Goal: Task Accomplishment & Management: Manage account settings

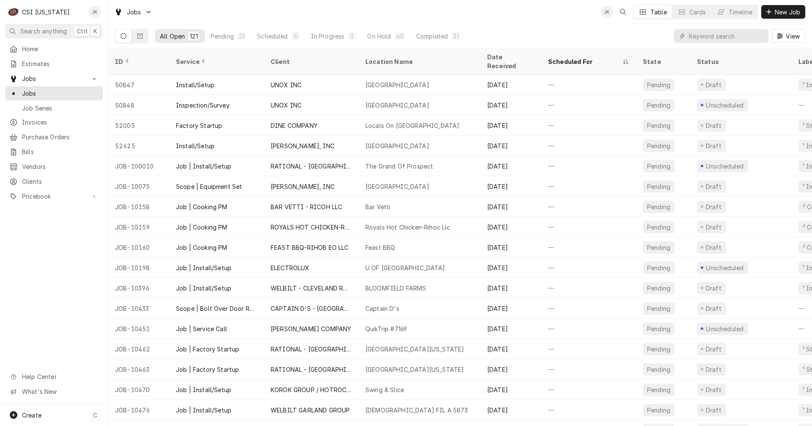
click at [28, 418] on span "Create" at bounding box center [31, 414] width 19 height 7
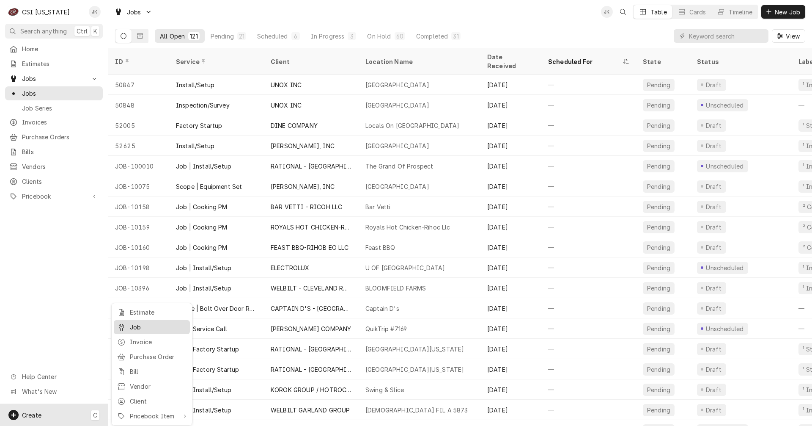
click at [146, 326] on div "Job" at bounding box center [158, 326] width 57 height 9
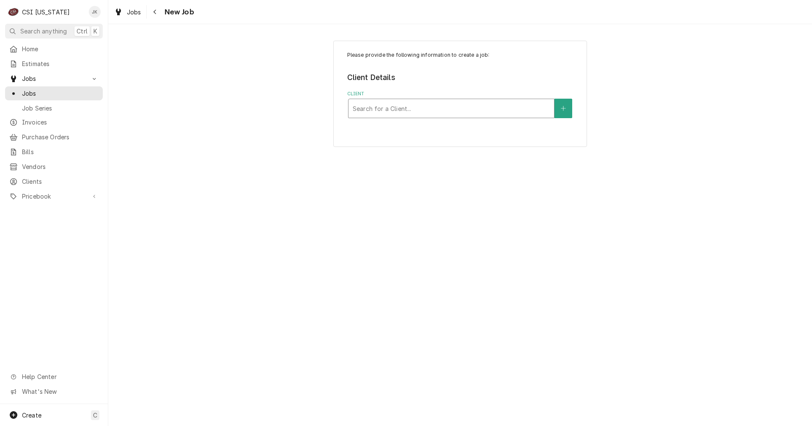
click at [465, 107] on div "Client" at bounding box center [451, 108] width 197 height 15
type input "lbc"
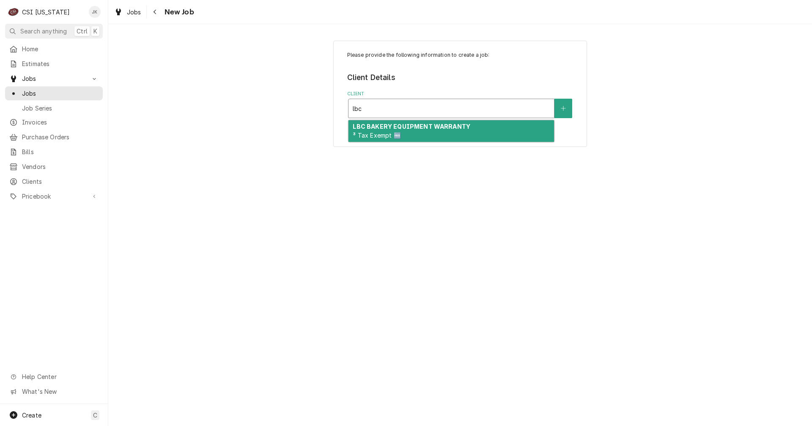
click at [455, 128] on strong "LBC BAKERY EQUIPMENT WARRANTY" at bounding box center [412, 126] width 118 height 7
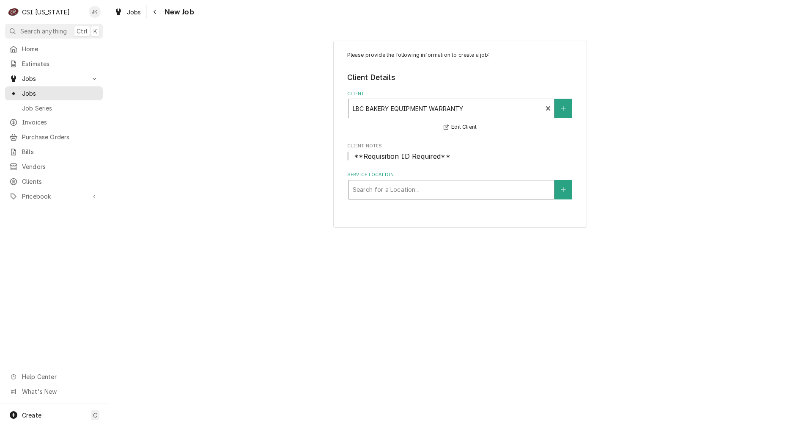
click at [397, 188] on div "Service Location" at bounding box center [451, 189] width 197 height 15
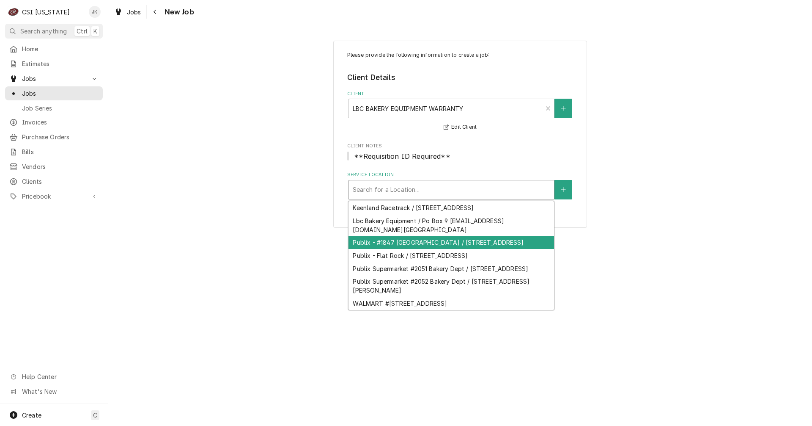
click at [480, 244] on div "Publix - #1847 Norton Commons / 10005 Ballardsville Rd, Louisville, KY 40241" at bounding box center [452, 242] width 206 height 13
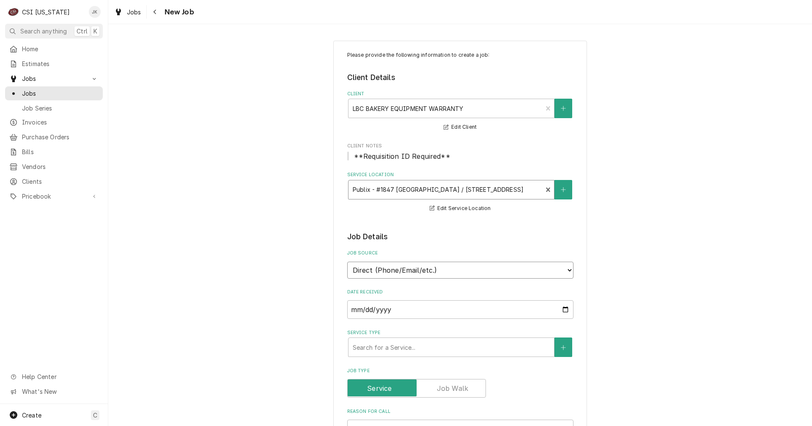
click at [401, 267] on select "Direct (Phone/Email/etc.) Service Channel Corrigo Ecotrak Other" at bounding box center [460, 270] width 226 height 17
select select "100"
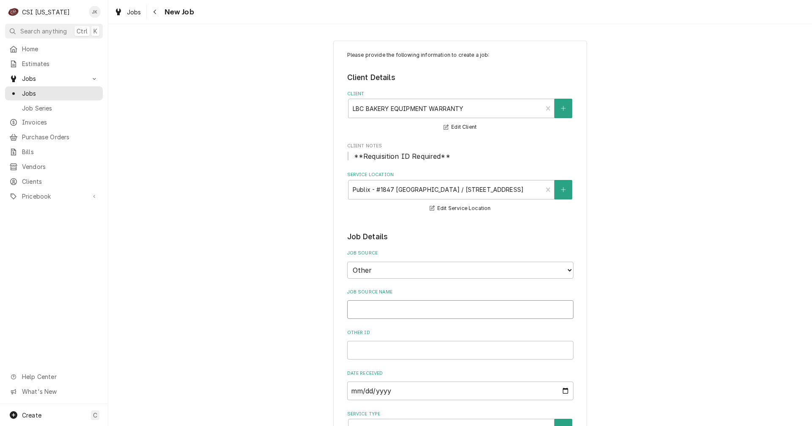
click at [375, 308] on input "Job Source Name" at bounding box center [460, 309] width 226 height 19
type textarea "x"
type input "L"
type textarea "x"
type input "LB"
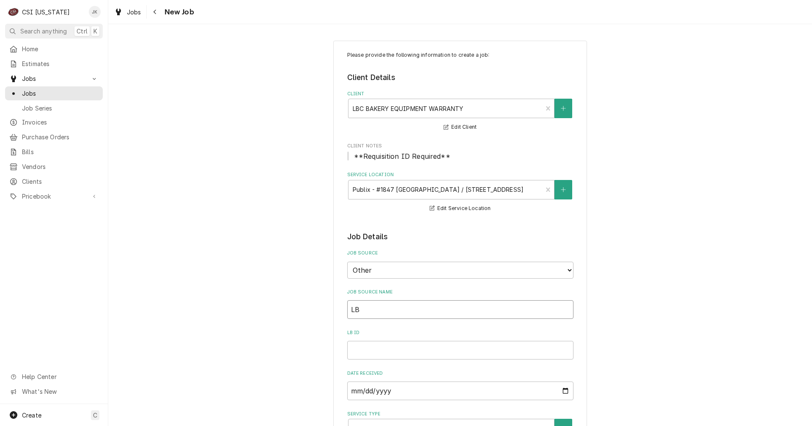
type textarea "x"
type input "LBC"
type textarea "x"
type input "LBC"
click at [400, 343] on input "LBC ID" at bounding box center [460, 350] width 226 height 19
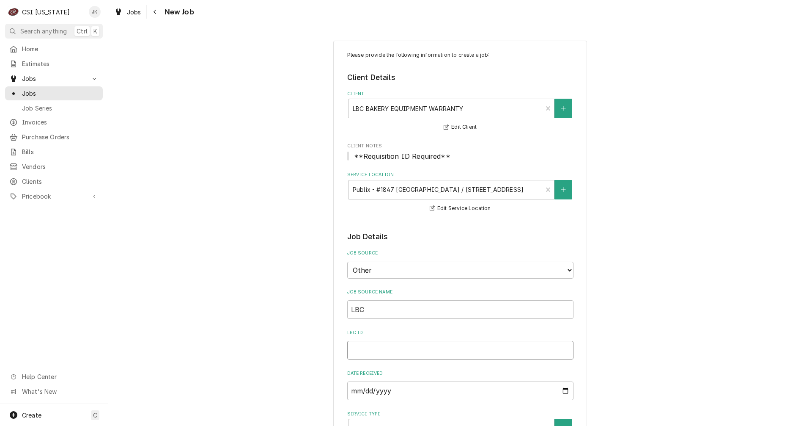
type textarea "x"
type input "W"
type textarea "x"
type input "WA"
type textarea "x"
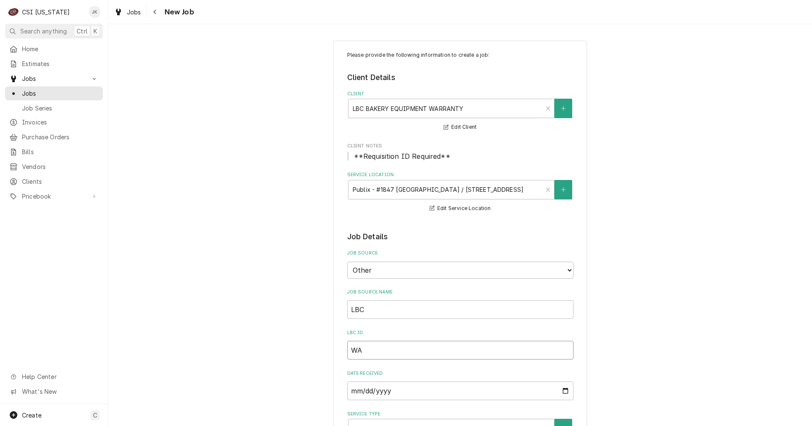
type input "WA:"
type textarea "x"
type input "WA:4"
type textarea "x"
type input "WA:44"
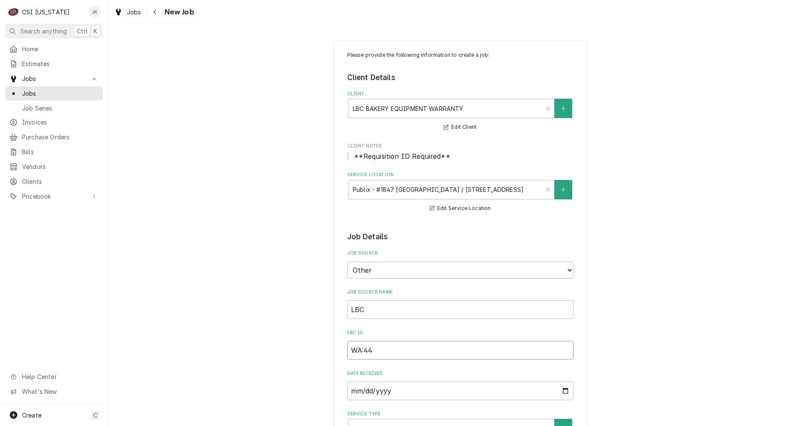
type textarea "x"
type input "WA:440"
type textarea "x"
type input "WA:4401"
type textarea "x"
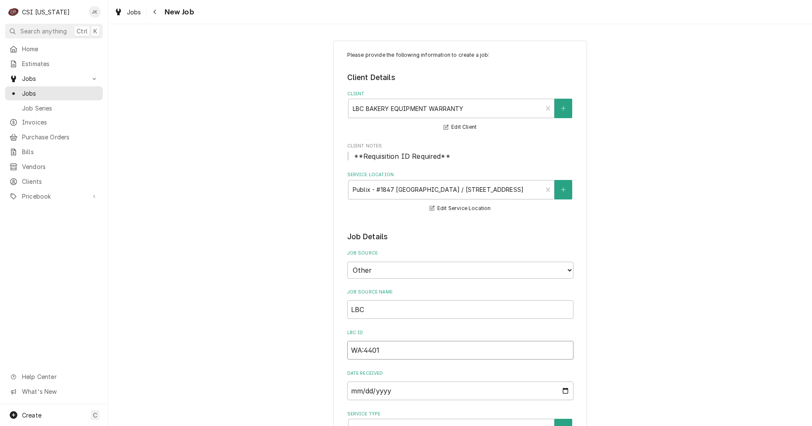
type input "WA:44013"
type textarea "x"
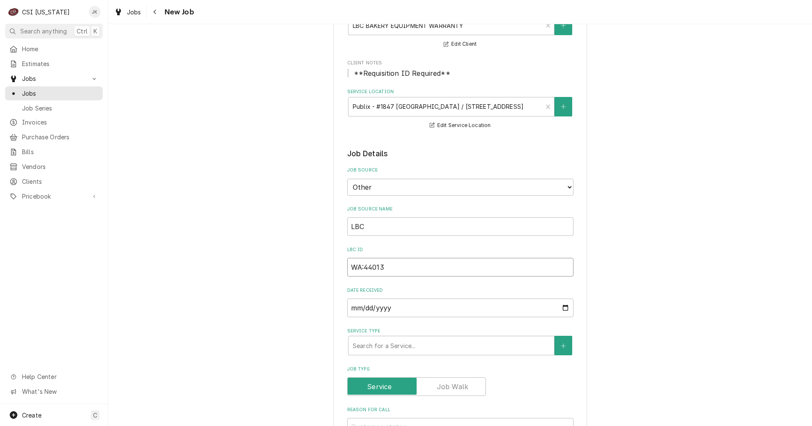
scroll to position [169, 0]
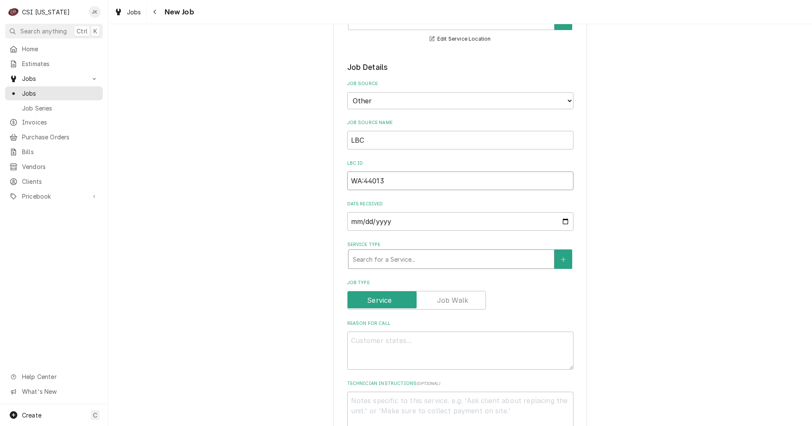
type input "WA:44013"
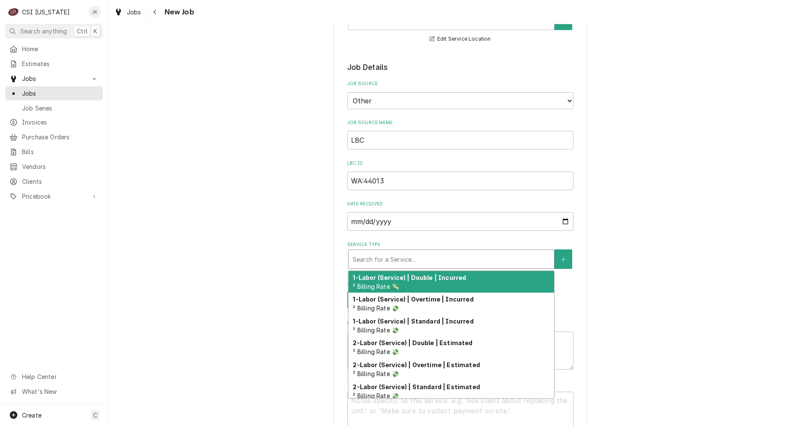
click at [386, 260] on div "Service Type" at bounding box center [451, 258] width 197 height 15
type textarea "x"
type input "s"
type textarea "x"
type input "se"
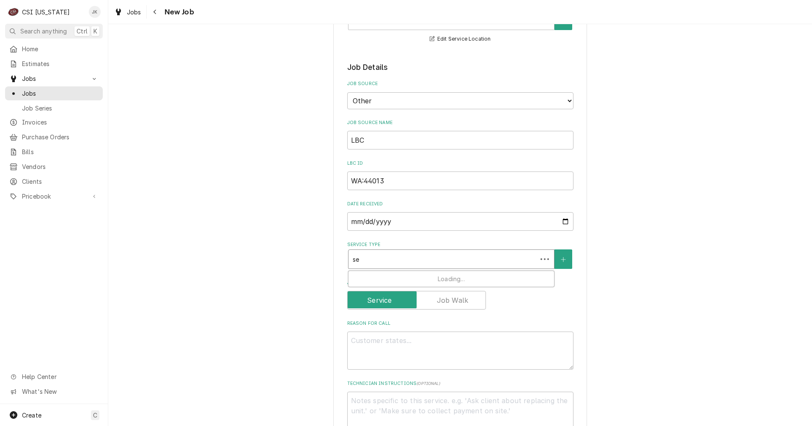
type textarea "x"
type input "ser"
type textarea "x"
type input "serv"
type textarea "x"
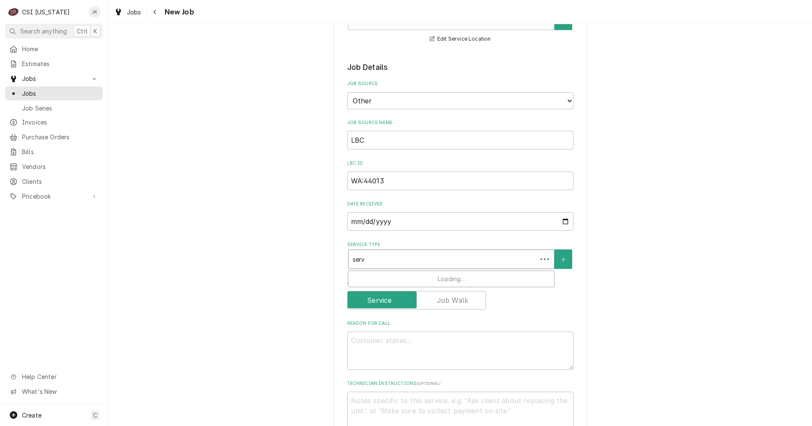
type input "servi"
type textarea "x"
type input "servic"
type textarea "x"
type input "service"
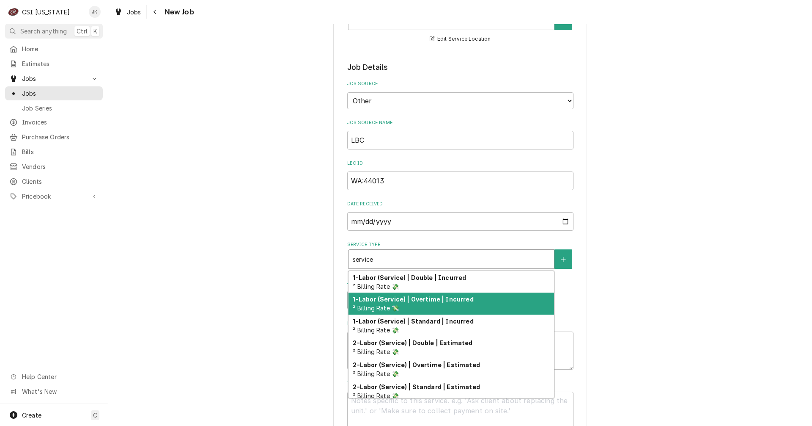
type textarea "x"
type input "service"
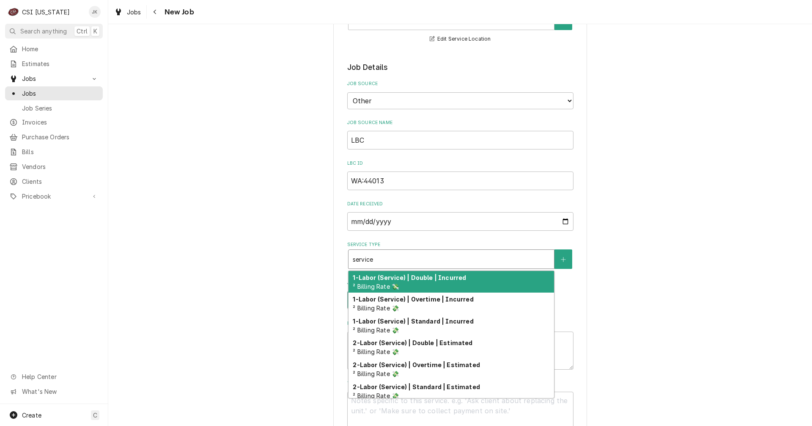
type textarea "x"
type input "service c"
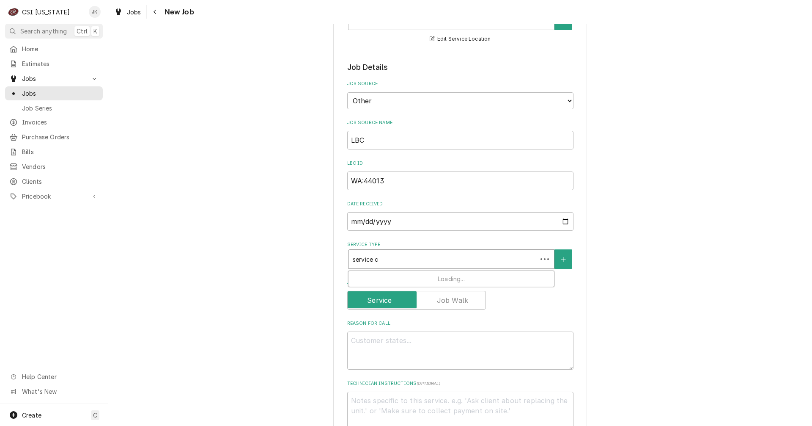
type textarea "x"
type input "service ca"
type textarea "x"
type input "service cal"
type textarea "x"
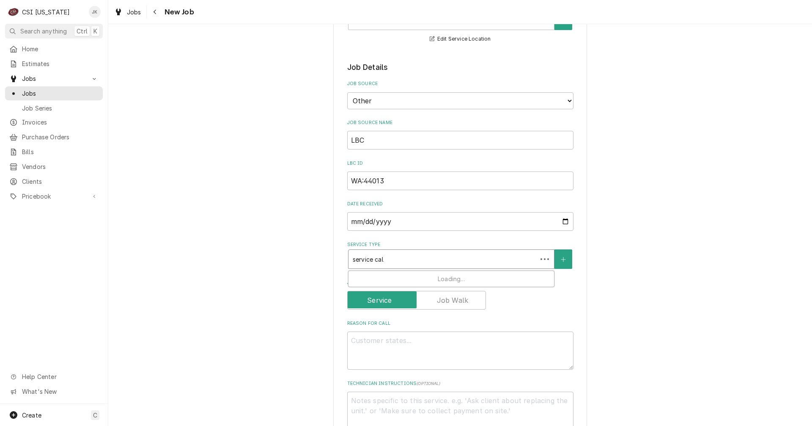
type input "service call"
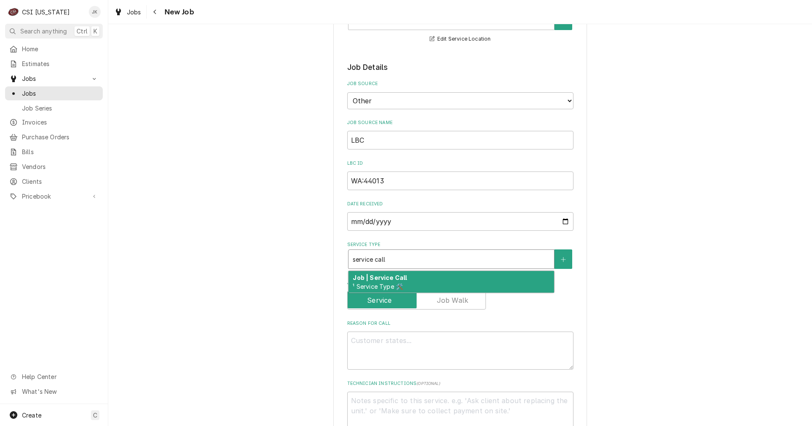
click at [390, 280] on strong "Job | Service Call" at bounding box center [380, 277] width 54 height 7
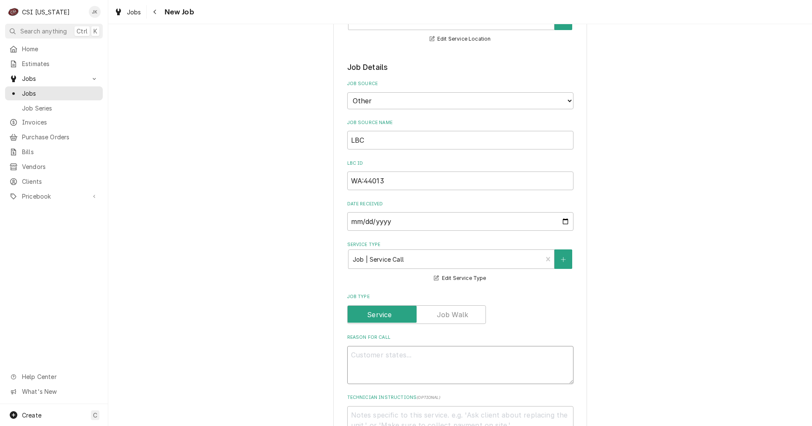
click at [413, 356] on textarea "Reason For Call" at bounding box center [460, 365] width 226 height 38
paste textarea "heir Oven needs to be trouble shot; they say the Unit not Operational is not he…"
type textarea "x"
type textarea "heir Oven needs to be trouble shot; they say the Unit not Operational is not he…"
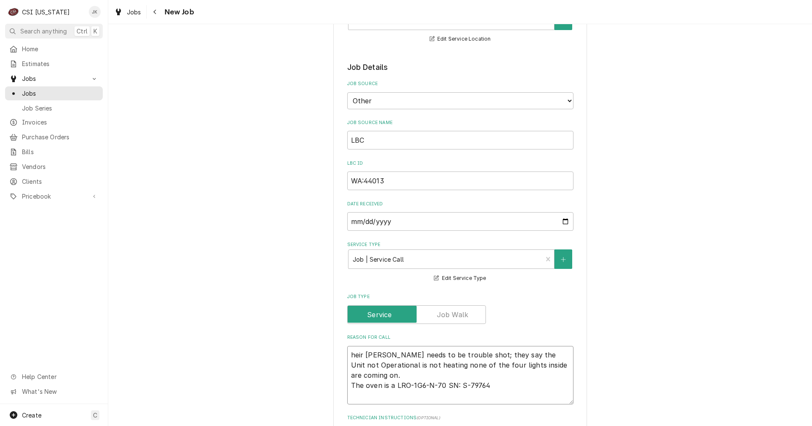
click at [348, 354] on textarea "heir Oven needs to be trouble shot; they say the Unit not Operational is not he…" at bounding box center [460, 375] width 226 height 58
type textarea "x"
type textarea "Their Oven needs to be trouble shot; they say the Unit not Operational is not h…"
click at [369, 355] on textarea "Their Oven needs to be trouble shot; they say the Unit not Operational is not h…" at bounding box center [460, 375] width 226 height 58
type textarea "x"
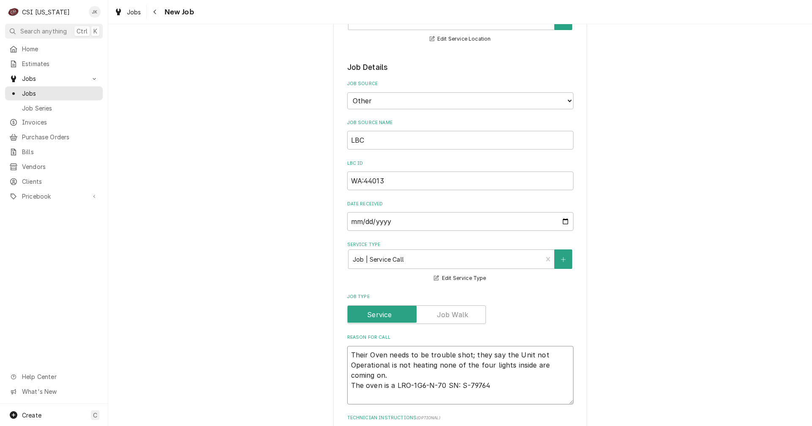
type textarea "Their ven needs to be trouble shot; they say the Unit not Operational is not he…"
type textarea "x"
type textarea "Their oven needs to be trouble shot; they say the Unit not Operational is not h…"
click at [514, 355] on textarea "Their oven needs to be trouble shot; they say the Unit not Operational is not h…" at bounding box center [460, 375] width 226 height 58
type textarea "x"
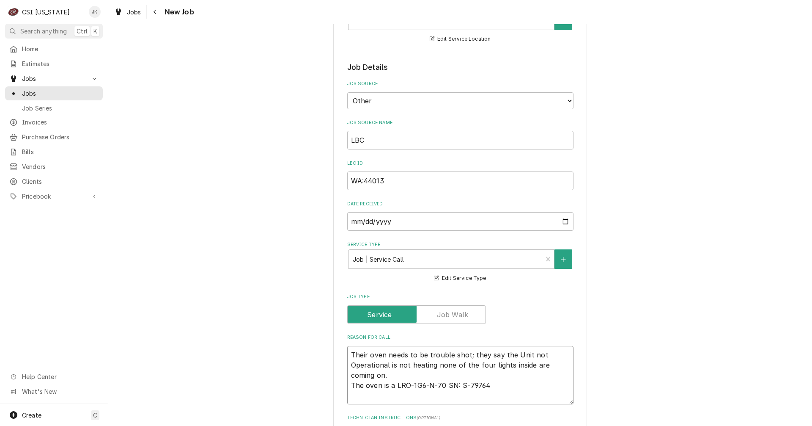
type textarea "Their oven needs to be trouble shot; they say the nit not Operational is not he…"
type textarea "x"
type textarea "Their oven needs to be trouble shot; they say the unit not Operational is not h…"
click at [350, 365] on textarea "Their oven needs to be trouble shot; they say the unit not Operational is not h…" at bounding box center [460, 375] width 226 height 58
type textarea "x"
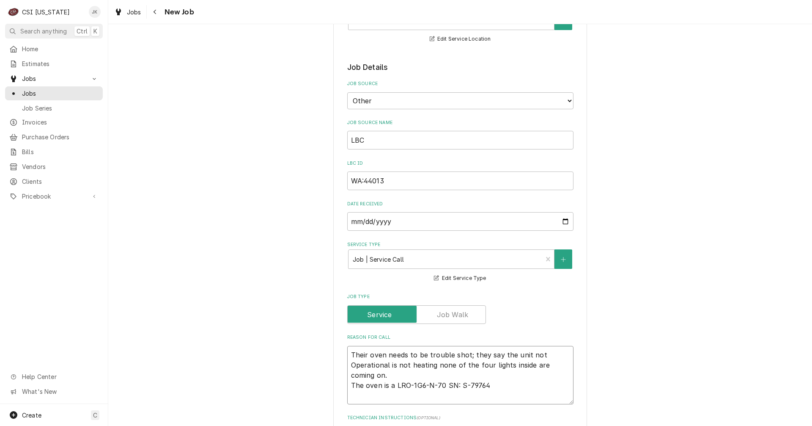
type textarea "Their oven needs to be trouble shot; they say the unit not perational is not he…"
type textarea "x"
type textarea "Their oven needs to be trouble shot; they say the unit not operational is not h…"
type textarea "x"
drag, startPoint x: 384, startPoint y: 366, endPoint x: 393, endPoint y: 355, distance: 14.8
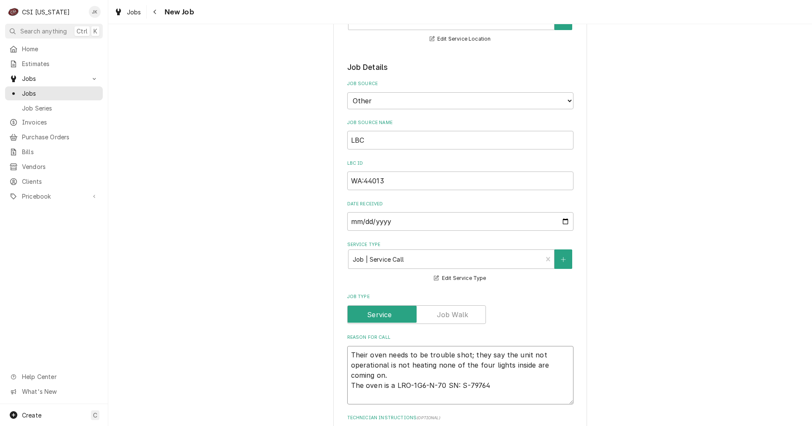
click at [384, 366] on textarea "Their oven needs to be trouble shot; they say the unit not operational is not h…" at bounding box center [460, 375] width 226 height 58
type textarea "Their oven needs to be trouble shot; they say the unit not operational, is not …"
click at [390, 375] on textarea "Their oven needs to be trouble shot; they say the unit not operational, is not …" at bounding box center [460, 375] width 226 height 58
type textarea "x"
type textarea "Their oven needs to be trouble shot; they say the unit not operational, is not …"
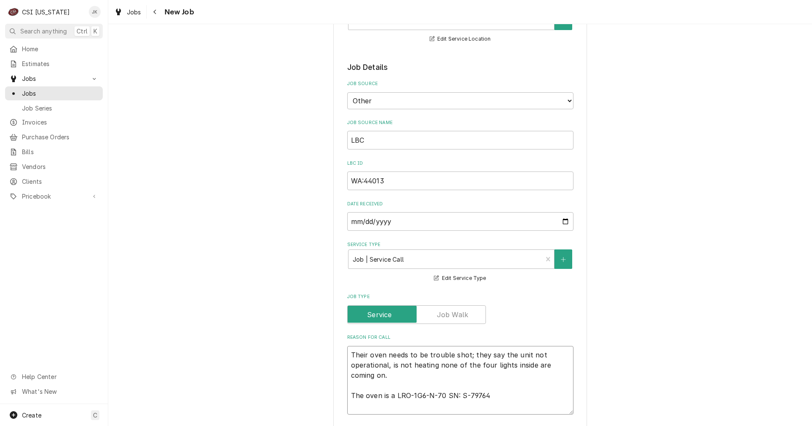
drag, startPoint x: 445, startPoint y: 395, endPoint x: 464, endPoint y: 310, distance: 87.6
click at [445, 395] on textarea "Their oven needs to be trouble shot; they say the unit not operational, is not …" at bounding box center [460, 380] width 226 height 69
type textarea "x"
type textarea "Their oven needs to be trouble shot; they say the unit not operational, is not …"
type textarea "x"
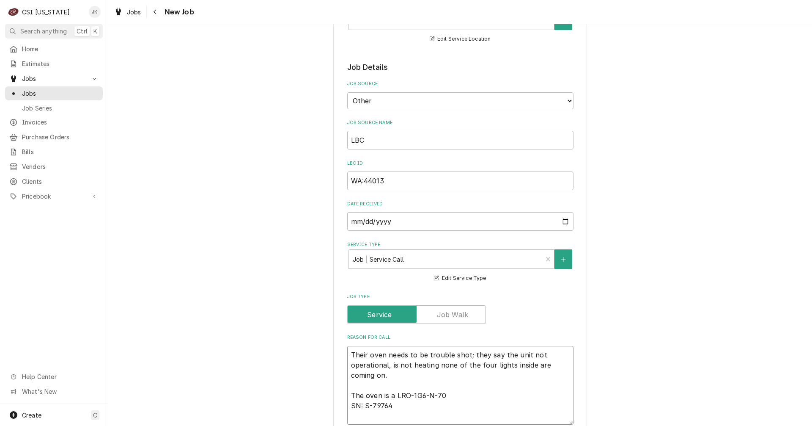
type textarea "Their oven needs to be trouble shot; they say the unit not operational, is not …"
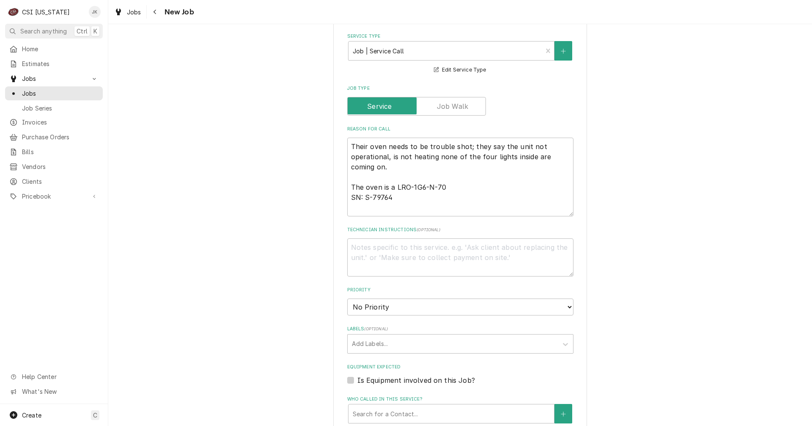
scroll to position [381, 0]
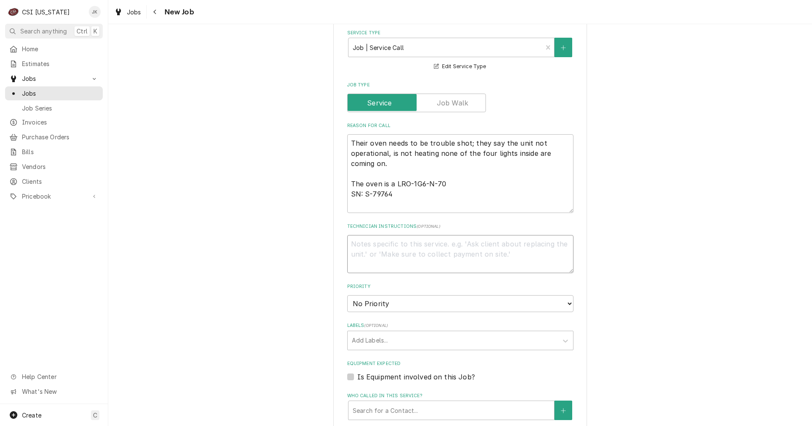
click at [363, 248] on textarea "Technician Instructions ( optional )" at bounding box center [460, 254] width 226 height 38
paste textarea "Please have the technician call LBC when they arrive on site."
type textarea "x"
type textarea "Please have the technician call LBC when they arrive on site."
type textarea "x"
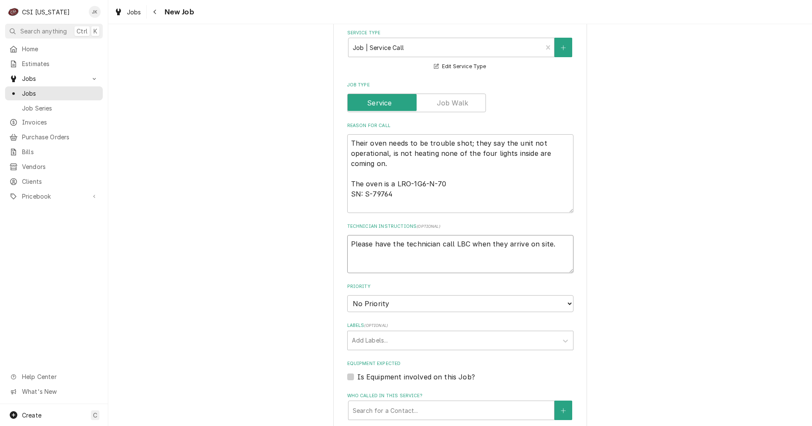
type textarea "Please have the technician call LBC when they arrive on site."
click at [409, 256] on textarea "Please have the technician call LBC when they arrive on site." at bounding box center [460, 254] width 226 height 38
click at [548, 244] on textarea "Please have the technician call LBC when they arrive on site." at bounding box center [460, 254] width 226 height 38
type textarea "x"
type textarea "Please have the technician call LBC when they arrive on site."
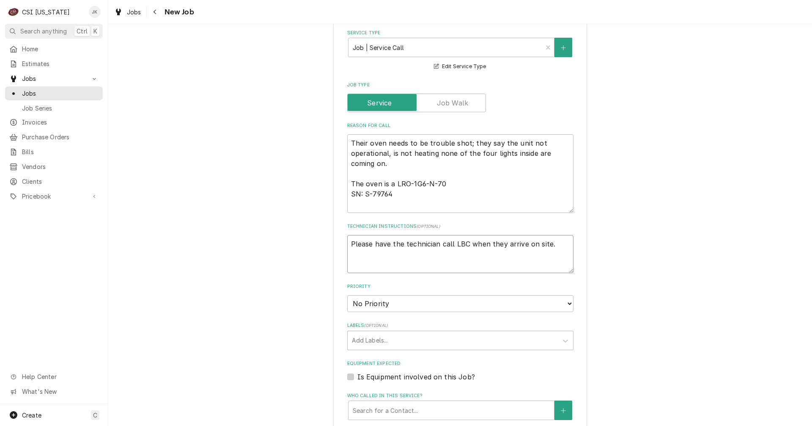
type textarea "x"
type textarea "Please have the technician call LBC when they arrive on site."
paste textarea "888-722-5686 | Ext. 203"
type textarea "x"
type textarea "Please have the technician call LBC when they arrive on site. 888-722-5686 | Ex…"
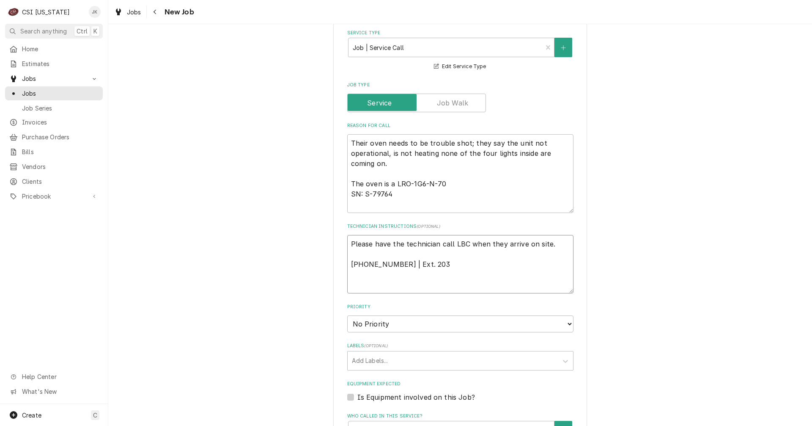
type textarea "x"
type textarea "Please have the technician call LBC when they arrive on site. 888-722-5686 | Ex…"
click at [369, 323] on select "No Priority Urgent High Medium Low" at bounding box center [460, 323] width 226 height 17
select select "1"
click at [347, 315] on select "No Priority Urgent High Medium Low" at bounding box center [460, 323] width 226 height 17
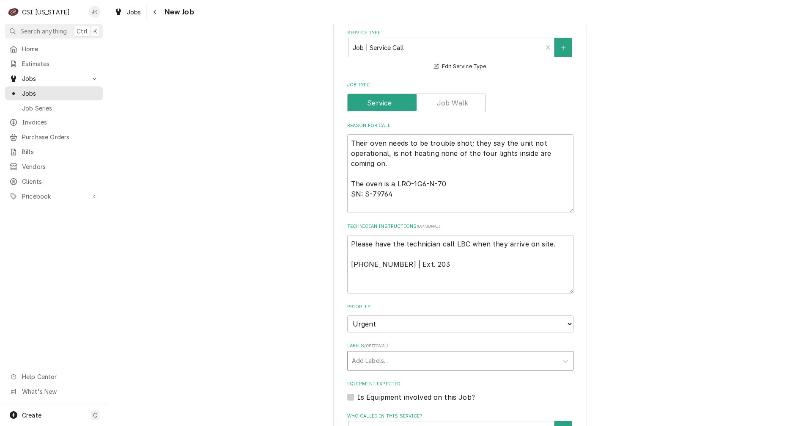
click at [369, 360] on div "Labels" at bounding box center [453, 360] width 202 height 15
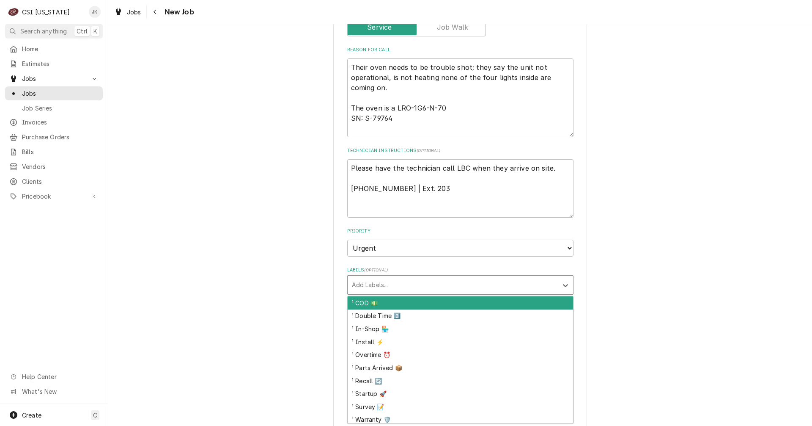
scroll to position [465, 0]
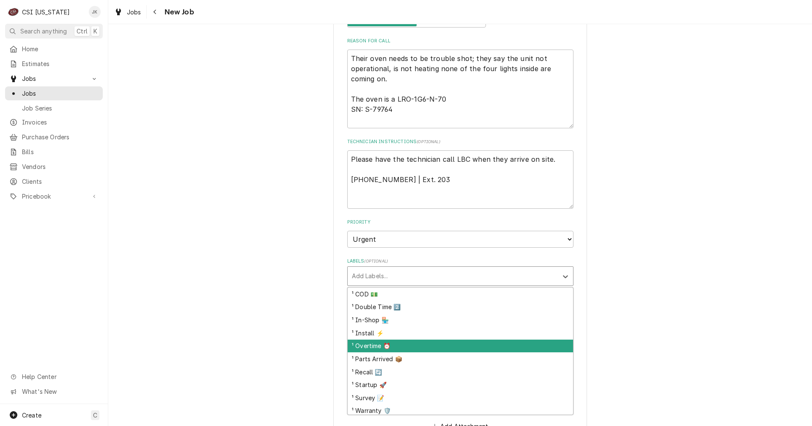
click at [374, 348] on div "¹ Overtime ⏰" at bounding box center [461, 345] width 226 height 13
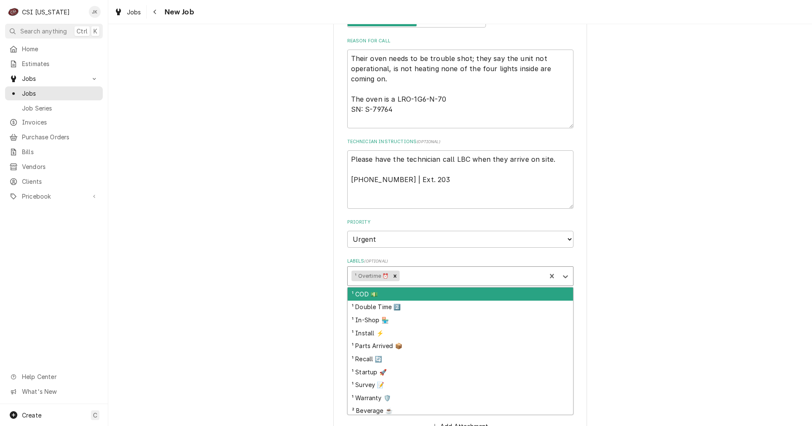
click at [428, 271] on div "Labels" at bounding box center [472, 275] width 141 height 15
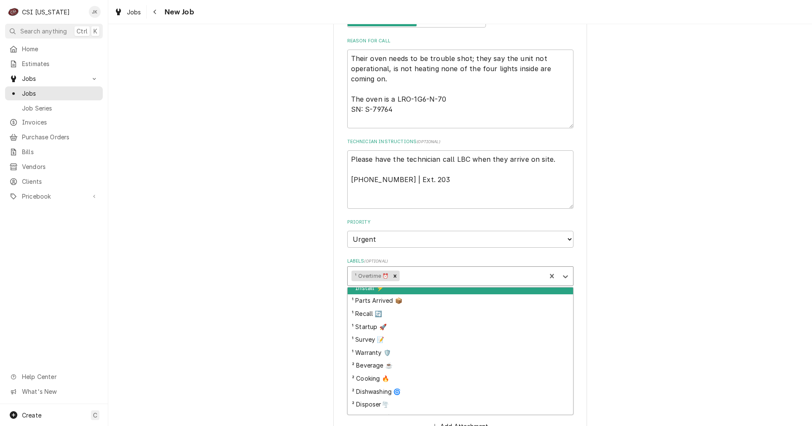
scroll to position [85, 0]
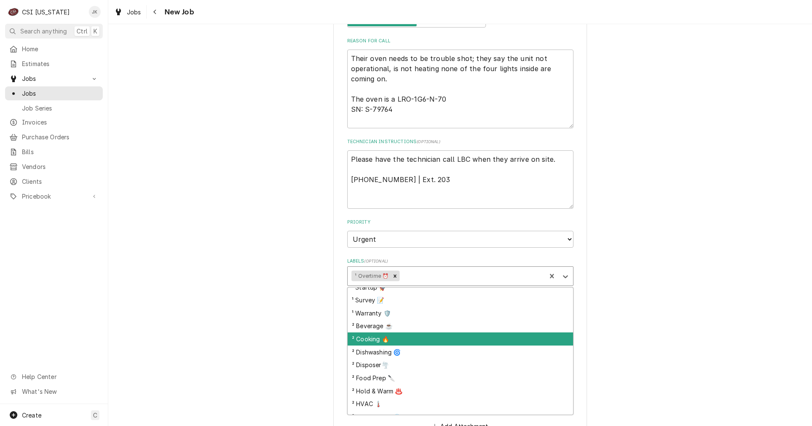
click at [399, 342] on div "² Cooking 🔥" at bounding box center [461, 338] width 226 height 13
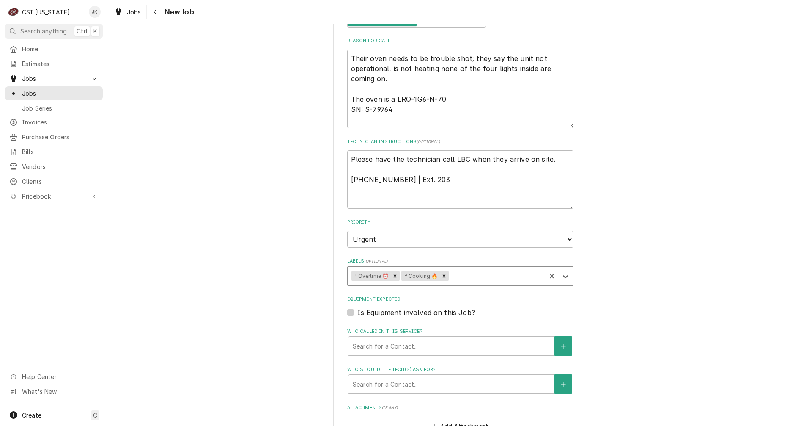
type textarea "x"
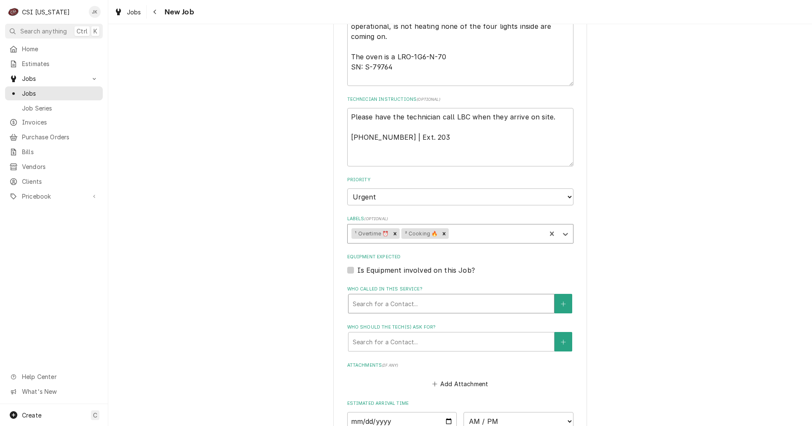
click at [366, 306] on div "Who called in this service?" at bounding box center [451, 303] width 197 height 15
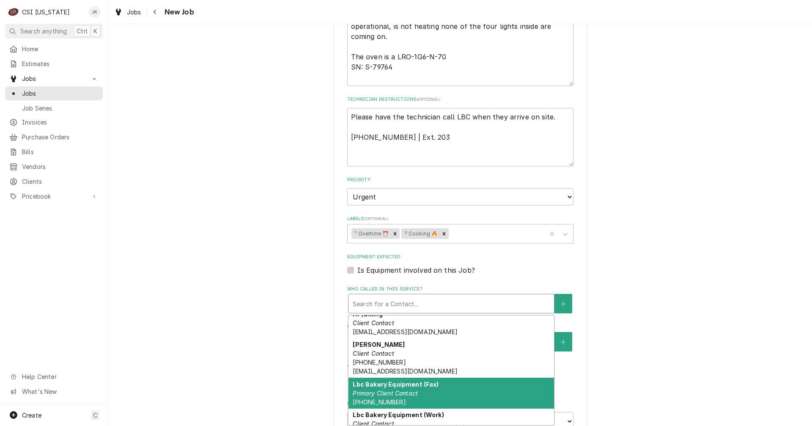
scroll to position [154, 0]
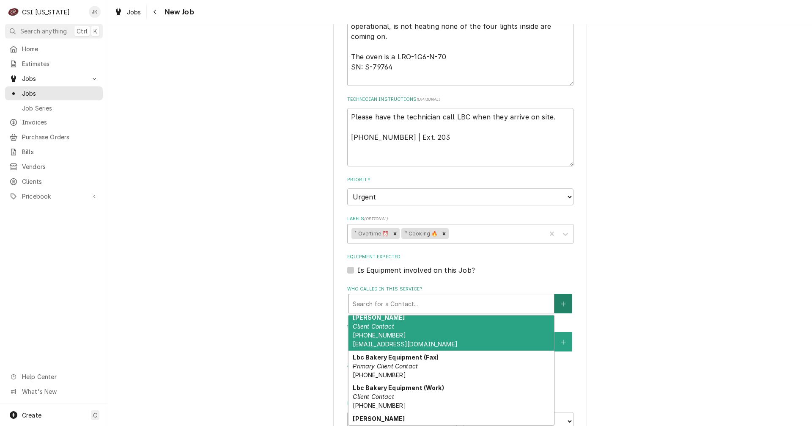
click at [561, 302] on icon "Create New Contact" at bounding box center [563, 304] width 5 height 6
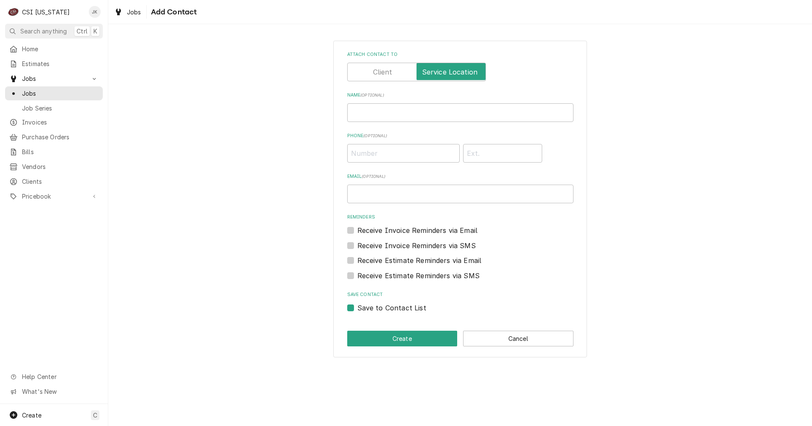
click at [385, 76] on label "Attach contact to" at bounding box center [416, 72] width 139 height 19
click at [385, 76] on input "Attach contact to" at bounding box center [416, 72] width 131 height 19
checkbox input "false"
click at [381, 113] on input "Name ( optional )" at bounding box center [460, 112] width 226 height 19
type input "Jeremy Hellwig"
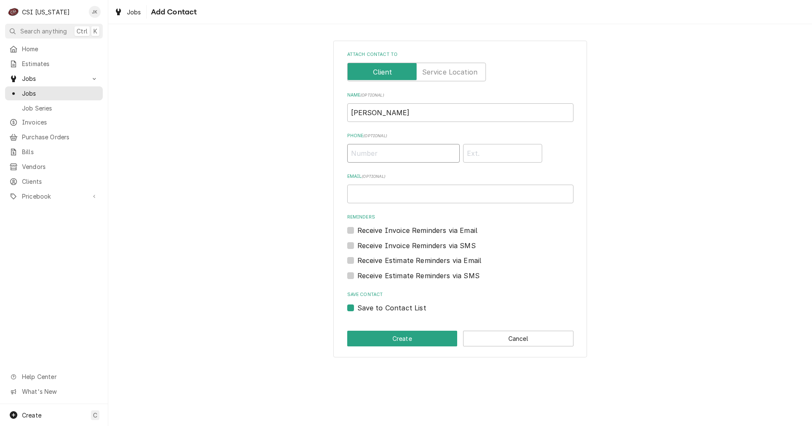
click at [377, 154] on input "Phone ( optional )" at bounding box center [403, 153] width 113 height 19
paste input "8887225686203"
drag, startPoint x: 393, startPoint y: 153, endPoint x: 405, endPoint y: 153, distance: 11.8
click at [405, 153] on input "8887225686203" at bounding box center [403, 153] width 113 height 19
type input "(888) 722-5686"
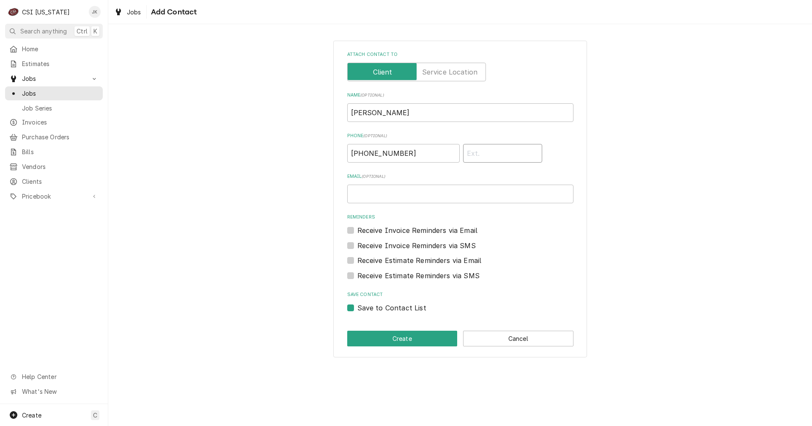
click at [473, 158] on input "Phone" at bounding box center [502, 153] width 79 height 19
paste input "203"
type input "203"
drag, startPoint x: 419, startPoint y: 193, endPoint x: 422, endPoint y: 183, distance: 10.2
click at [419, 193] on input "JEREMY HELLWIG <JEREMYH@lbcbakery.com>" at bounding box center [460, 194] width 226 height 19
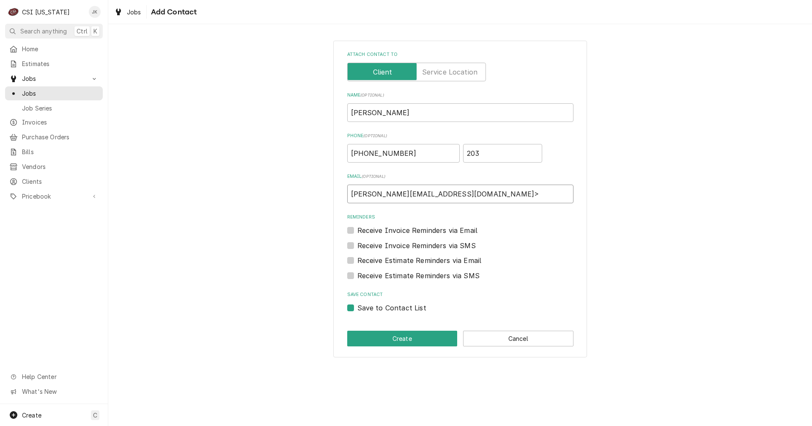
click at [466, 193] on input "JEREMYH@lbcbakery.com>" at bounding box center [460, 194] width 226 height 19
type input "JEREMYH@lbcbakery.com"
click at [402, 341] on button "Create" at bounding box center [402, 338] width 110 height 16
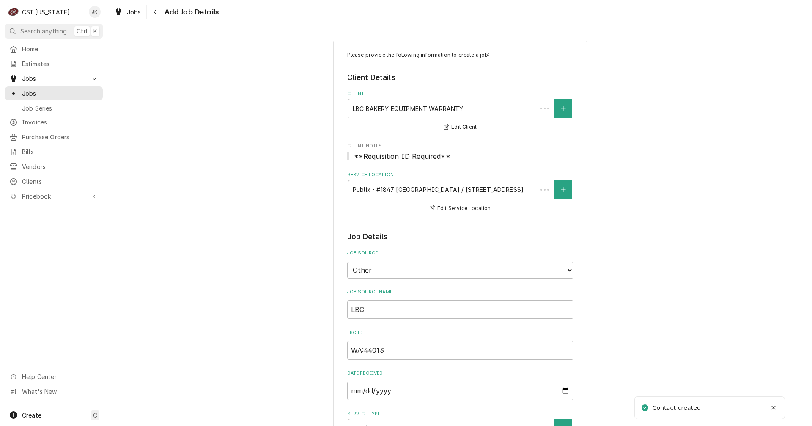
scroll to position [508, 0]
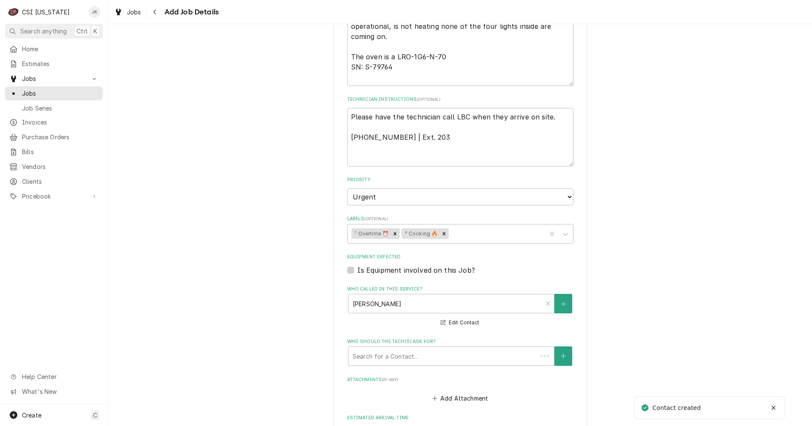
type textarea "x"
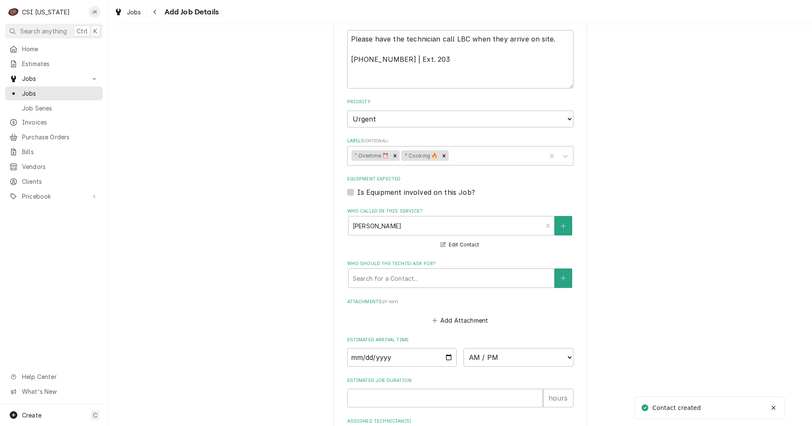
scroll to position [635, 0]
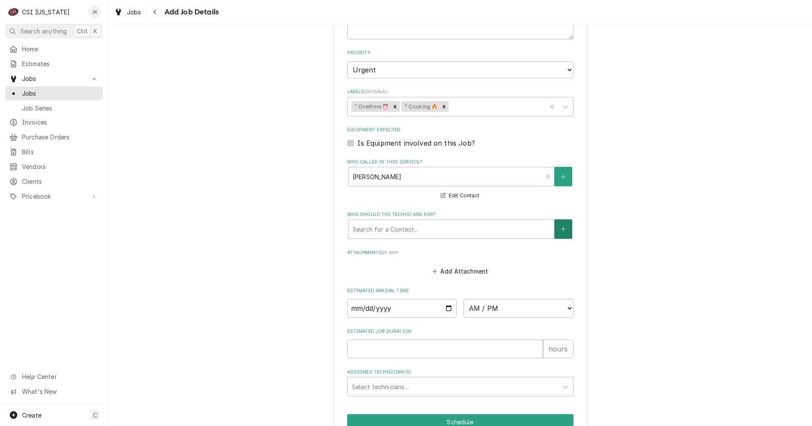
click at [561, 226] on icon "Create New Contact" at bounding box center [563, 229] width 5 height 6
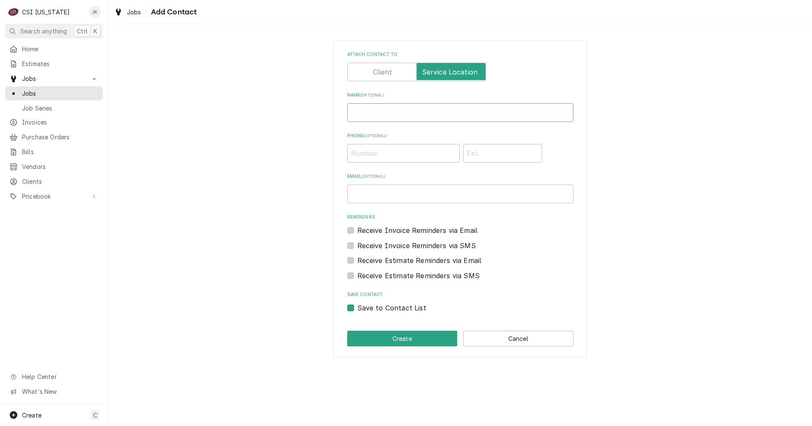
click at [386, 111] on input "Name ( optional )" at bounding box center [460, 112] width 226 height 19
paste input "Savannah P Payne"
click at [386, 113] on input "Savannah P Payne" at bounding box center [460, 112] width 226 height 19
type input "Savannah Payne"
click at [378, 159] on input "Phone ( optional )" at bounding box center [403, 153] width 113 height 19
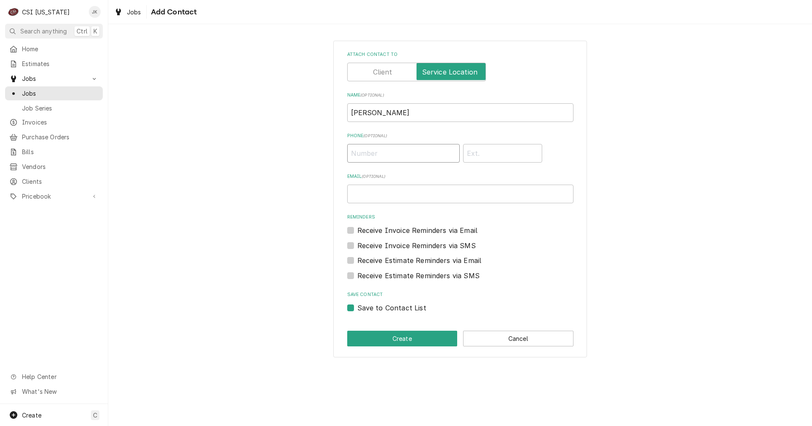
paste input "(502) 302-7925"
type input "(502) 302-7925"
click at [416, 339] on button "Create" at bounding box center [402, 338] width 110 height 16
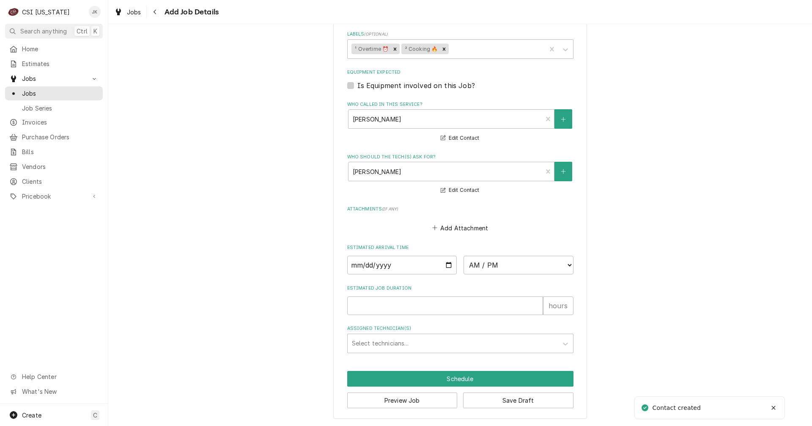
scroll to position [693, 0]
click at [446, 262] on input "Date" at bounding box center [402, 264] width 110 height 19
type textarea "x"
type input "2025-09-02"
type textarea "x"
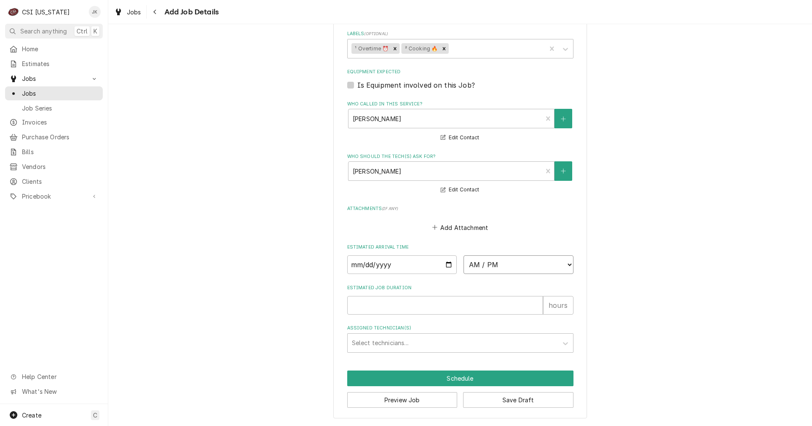
click at [498, 267] on select "AM / PM 6:00 AM 6:15 AM 6:30 AM 6:45 AM 7:00 AM 7:15 AM 7:30 AM 7:45 AM 8:00 AM…" at bounding box center [519, 264] width 110 height 19
select select "17:00:00"
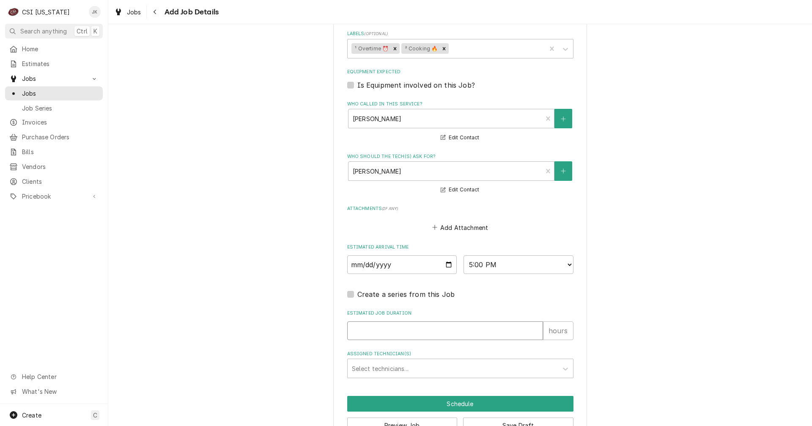
click at [375, 339] on input "Estimated Job Duration" at bounding box center [445, 330] width 196 height 19
type textarea "x"
type input "2"
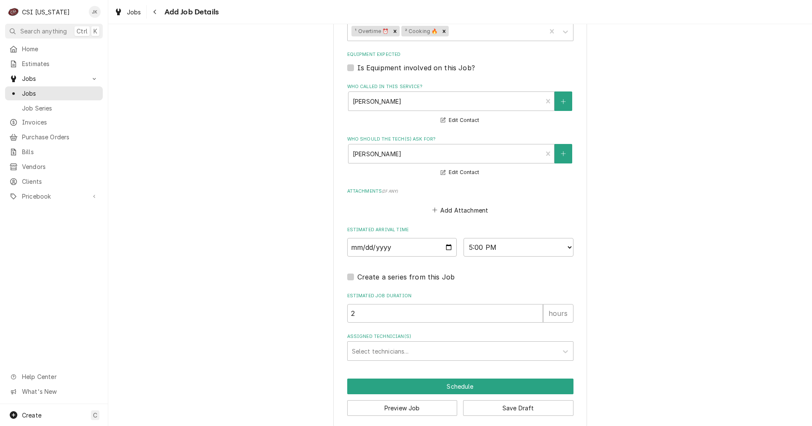
scroll to position [718, 0]
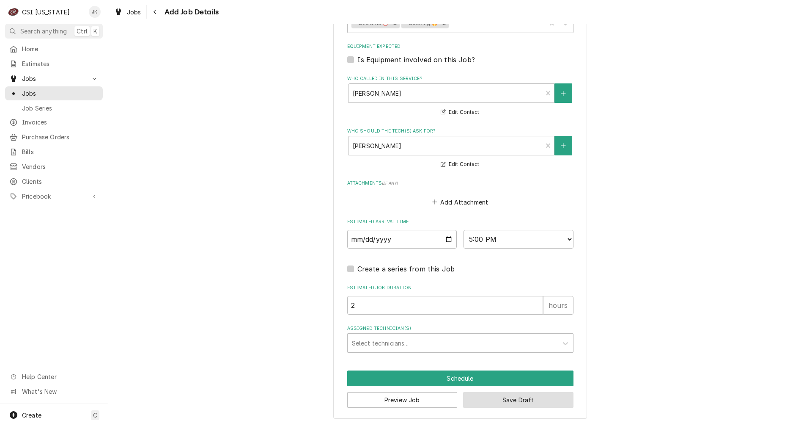
click at [526, 401] on button "Save Draft" at bounding box center [518, 400] width 110 height 16
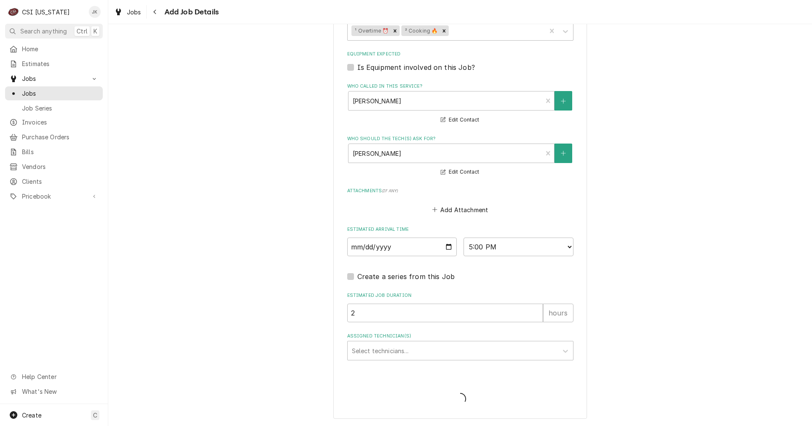
type textarea "x"
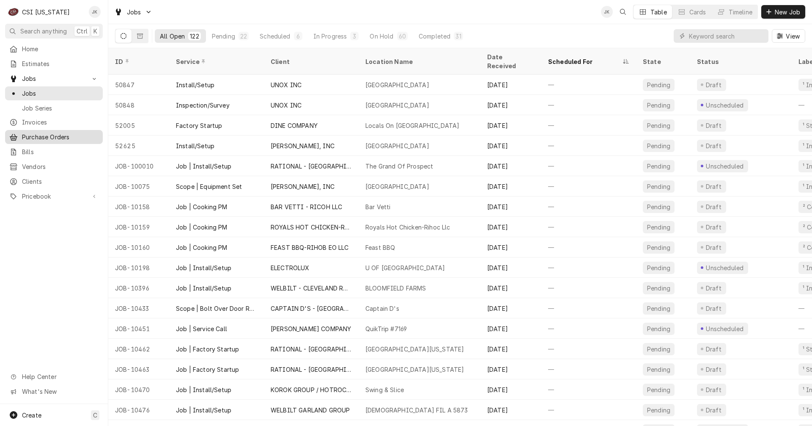
click at [47, 132] on span "Purchase Orders" at bounding box center [60, 136] width 77 height 9
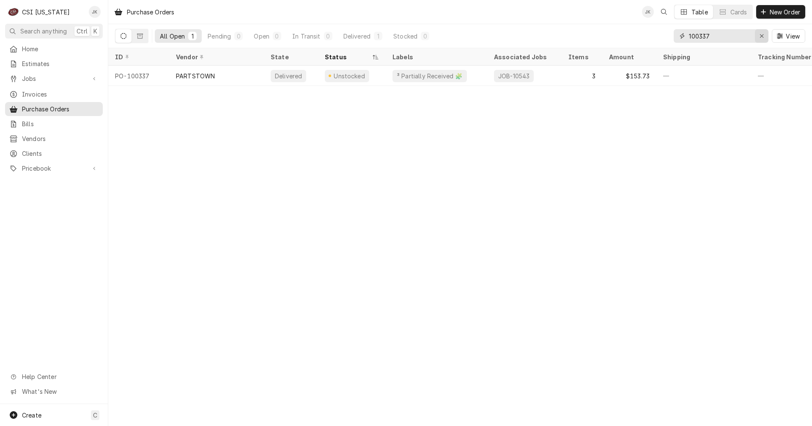
drag, startPoint x: 700, startPoint y: 34, endPoint x: 758, endPoint y: 33, distance: 58.0
click at [758, 33] on div "100337" at bounding box center [721, 36] width 95 height 14
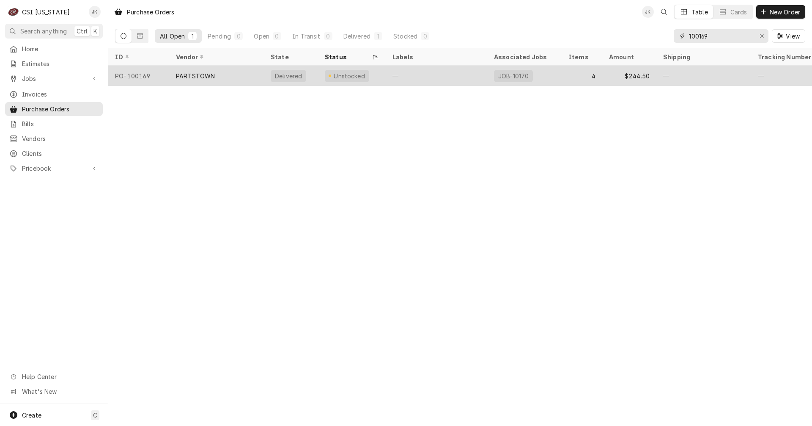
type input "100169"
click at [404, 75] on div "—" at bounding box center [437, 76] width 102 height 20
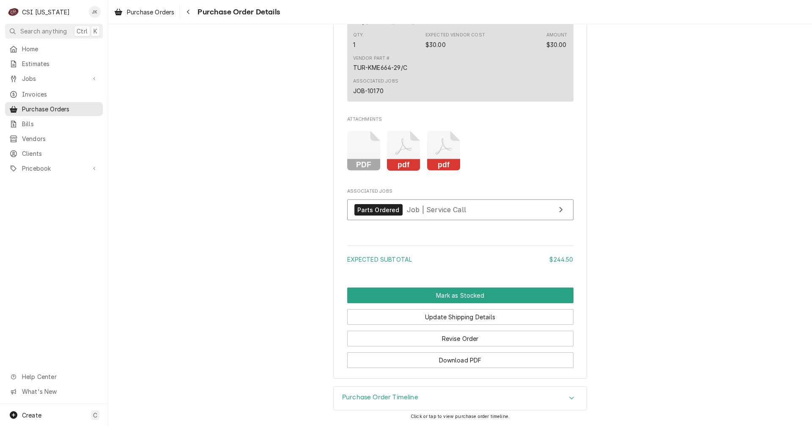
scroll to position [1227, 0]
click at [438, 339] on button "Revise Order" at bounding box center [460, 338] width 226 height 16
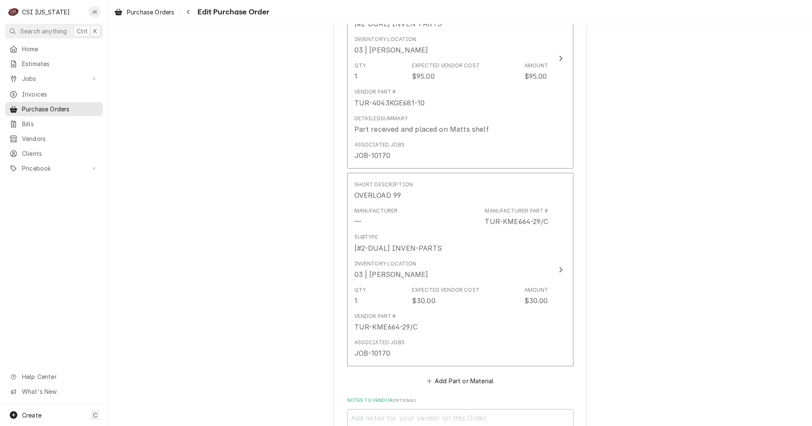
scroll to position [931, 0]
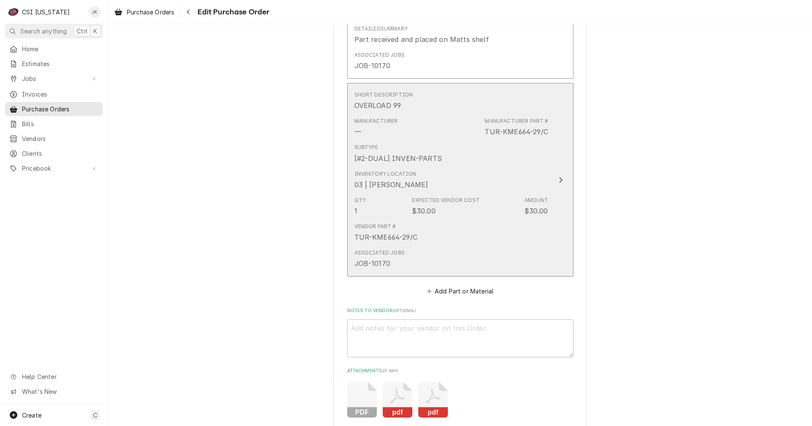
click at [490, 225] on div "Vendor Part # TUR-KME664-29/C" at bounding box center [452, 232] width 194 height 26
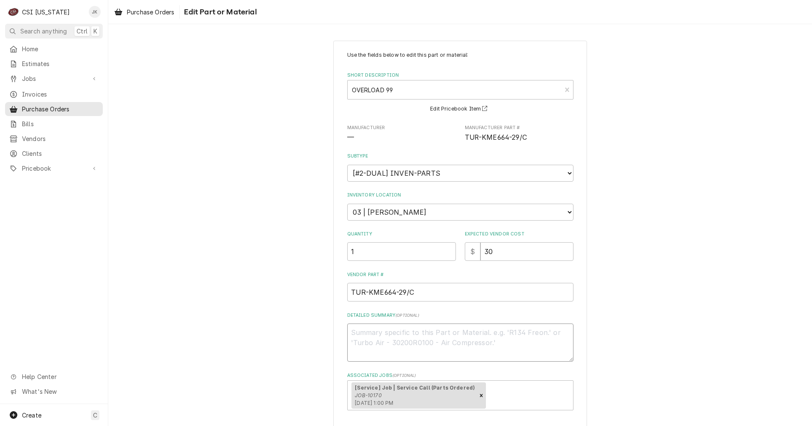
click at [421, 332] on textarea "Detailed Summary ( optional )" at bounding box center [460, 342] width 226 height 38
type textarea "x"
type textarea "P"
type textarea "x"
type textarea "Pa"
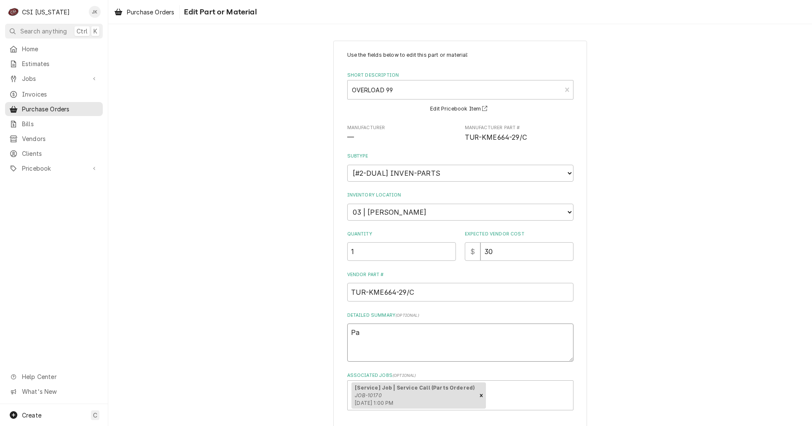
type textarea "x"
type textarea "Par"
type textarea "x"
type textarea "Part"
type textarea "x"
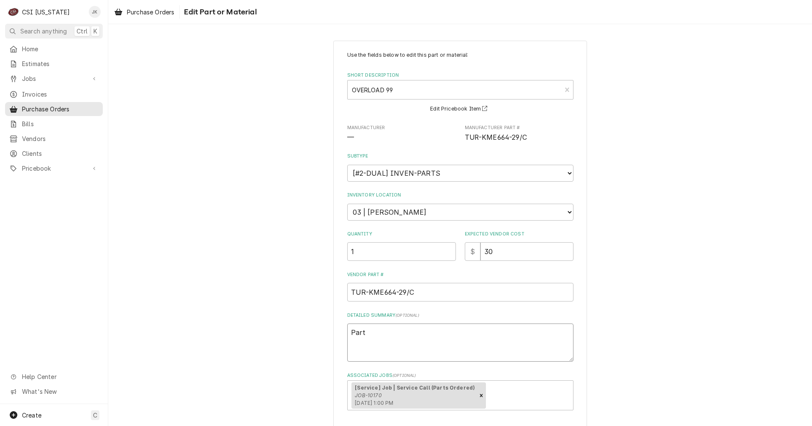
type textarea "Part"
type textarea "x"
type textarea "Part r"
type textarea "x"
type textarea "Part re"
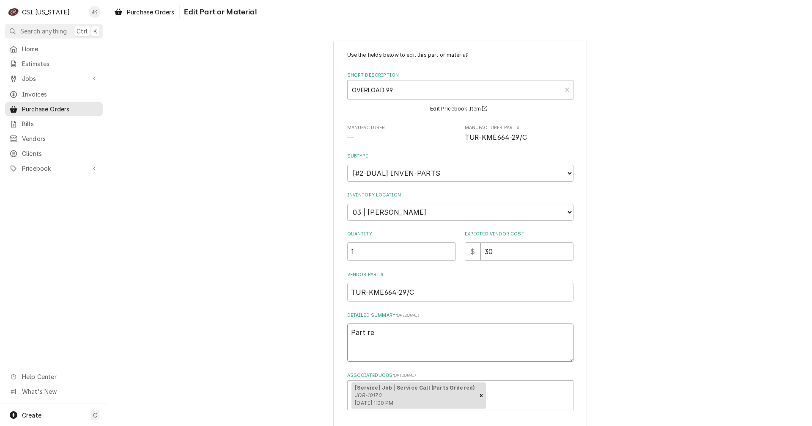
type textarea "x"
type textarea "Part rec"
type textarea "x"
type textarea "Part rece"
type textarea "x"
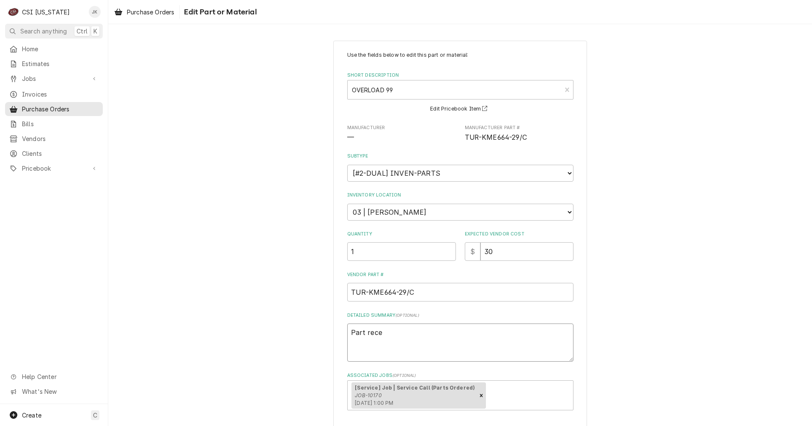
type textarea "Part recei"
type textarea "x"
type textarea "Part receiv"
type textarea "x"
type textarea "Part receive"
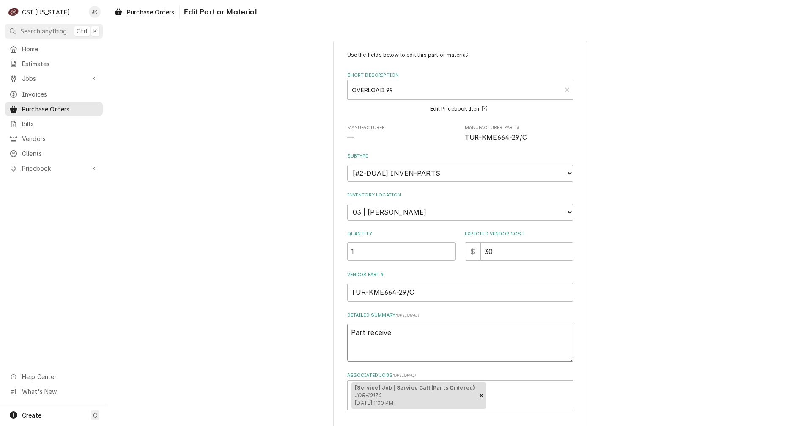
type textarea "x"
type textarea "Part received"
type textarea "x"
type textarea "Part received"
type textarea "x"
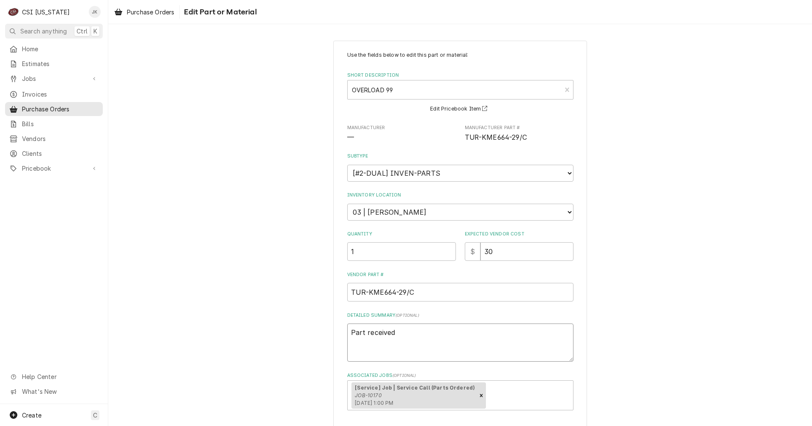
type textarea "Part received 9"
type textarea "x"
type textarea "Part received 9/"
type textarea "x"
type textarea "Part received 9/2"
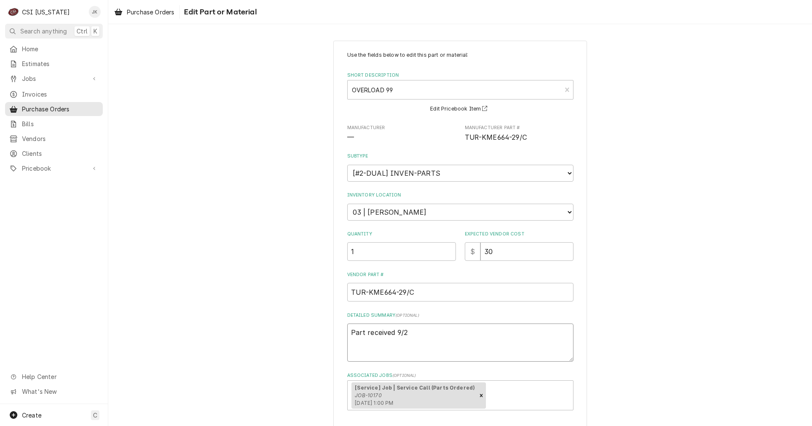
type textarea "x"
type textarea "Part received 9/2,"
type textarea "x"
type textarea "Part received 9/2,"
type textarea "x"
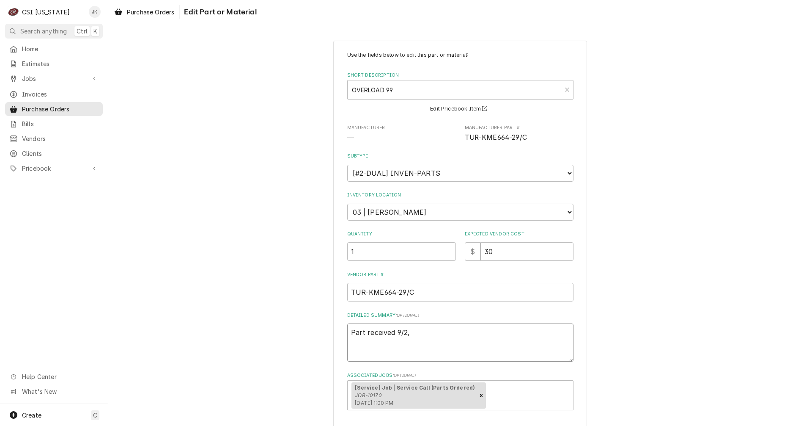
type textarea "Part received 9/2, p"
type textarea "x"
type textarea "Part received 9/2, pp"
type textarea "x"
type textarea "Part received 9/2, p"
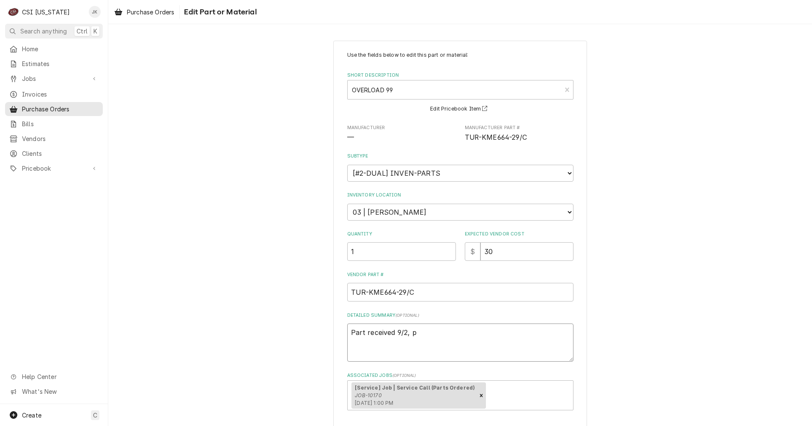
type textarea "x"
type textarea "Part received 9/2, pl"
type textarea "x"
type textarea "Part received 9/2, pla"
type textarea "x"
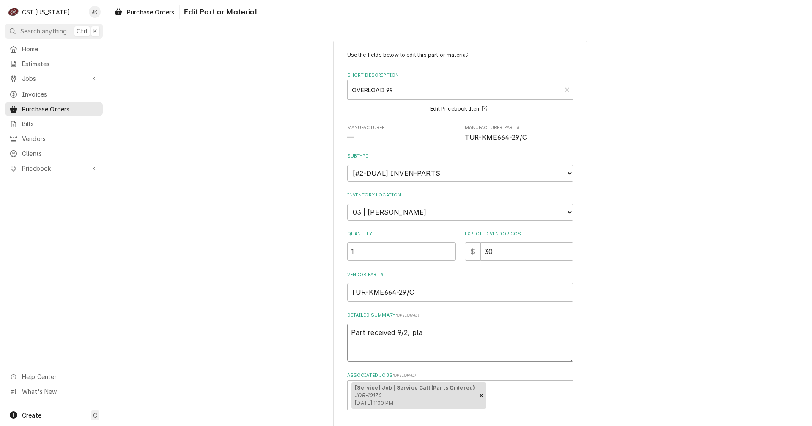
type textarea "Part received 9/2, plac"
type textarea "x"
type textarea "Part received 9/2, place"
type textarea "x"
type textarea "Part received 9/2, placed"
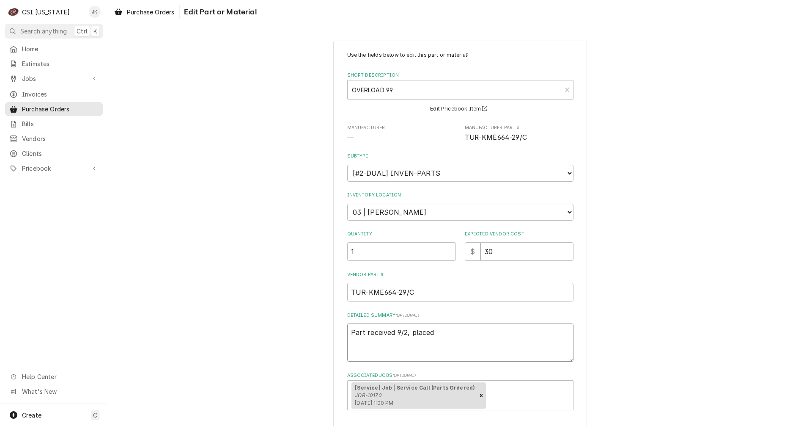
type textarea "x"
type textarea "Part received 9/2, placed"
type textarea "x"
type textarea "Part received 9/2, placed o"
type textarea "x"
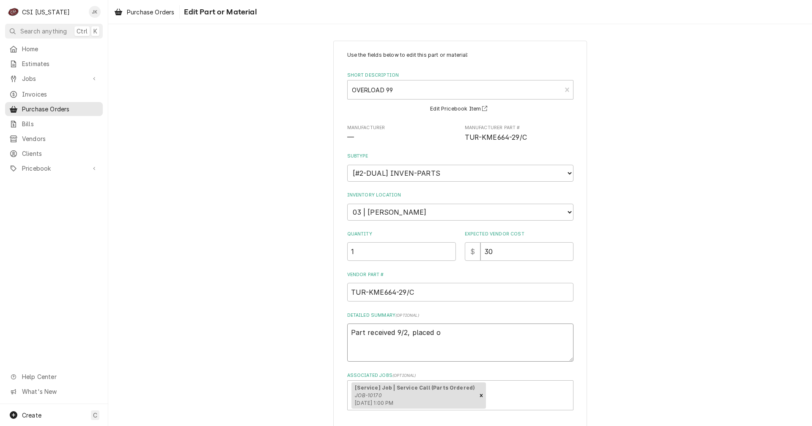
type textarea "Part received 9/2, placed on"
type textarea "x"
type textarea "Part received 9/2, placed on"
type textarea "x"
type textarea "Part received 9/2, placed on M"
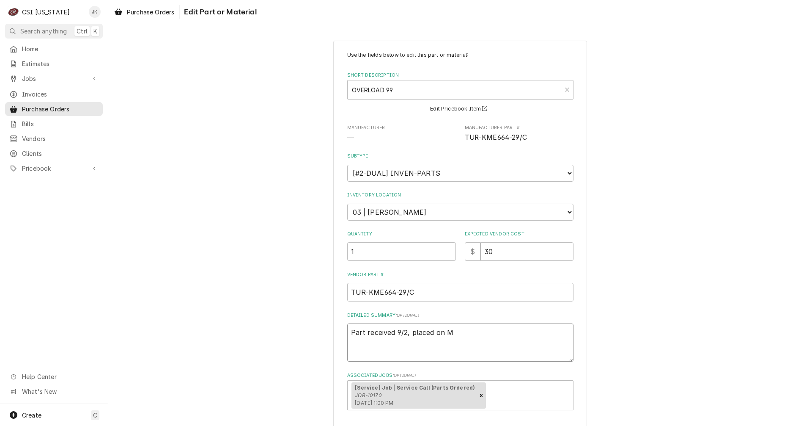
type textarea "x"
type textarea "Part received 9/2, placed on Ma"
type textarea "x"
type textarea "Part received 9/2, placed on Mat"
type textarea "x"
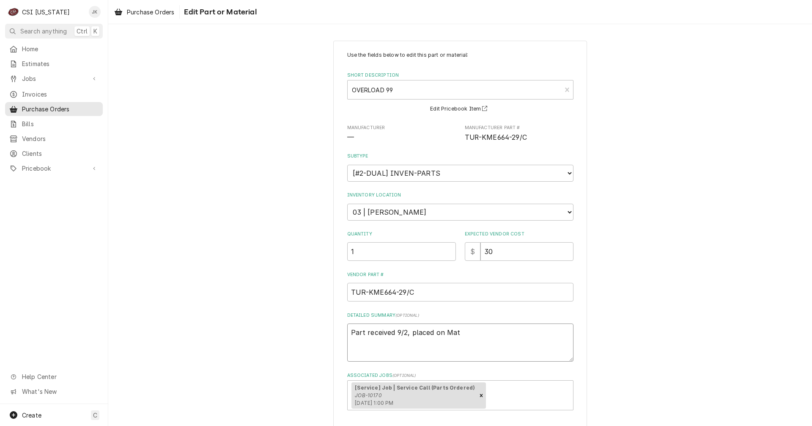
type textarea "Part received 9/2, placed on Matt"
type textarea "x"
type textarea "Part received 9/2, placed on Matt'"
type textarea "x"
type textarea "Part received 9/2, placed on Matt's"
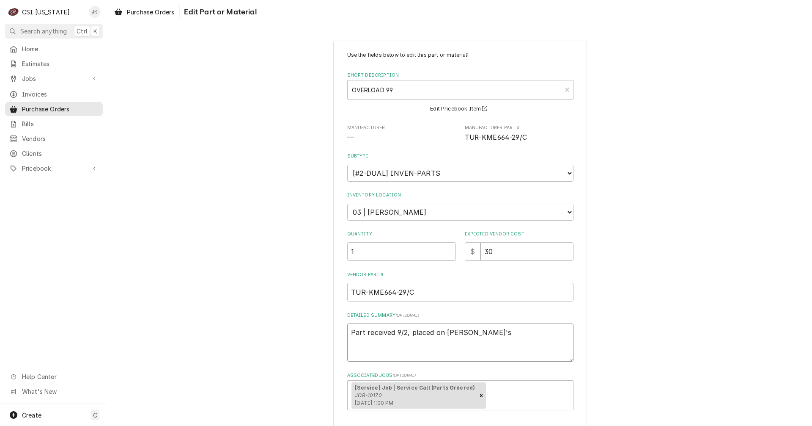
type textarea "x"
type textarea "Part received 9/2, placed on Matt's"
type textarea "x"
type textarea "Part received 9/2, placed on Matt's s"
type textarea "x"
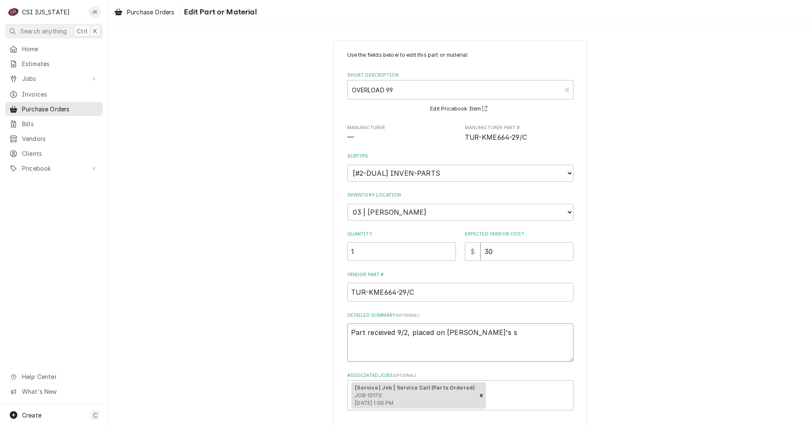
type textarea "Part received 9/2, placed on Matt's sh"
type textarea "x"
type textarea "Part received 9/2, placed on Matt's she"
type textarea "x"
type textarea "Part received 9/2, placed on Matt's shel"
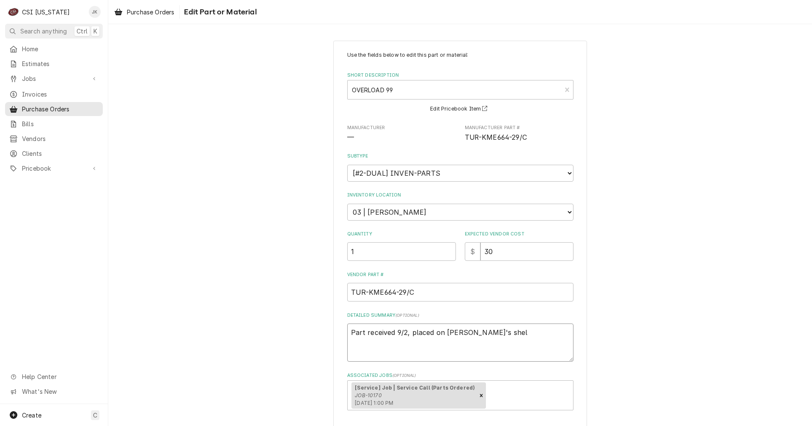
type textarea "x"
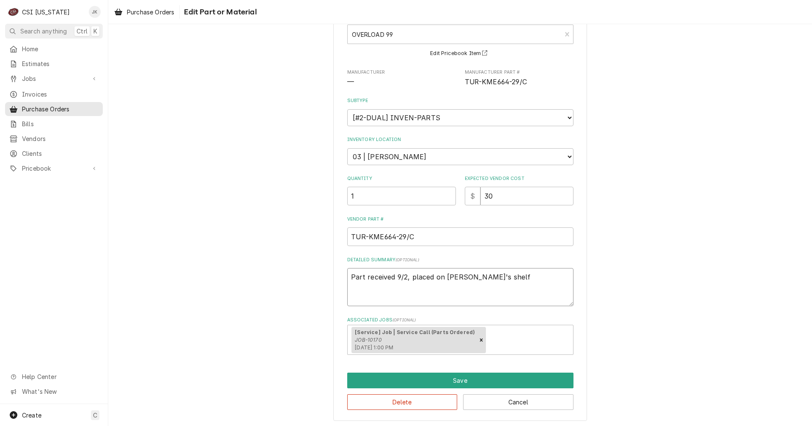
scroll to position [58, 0]
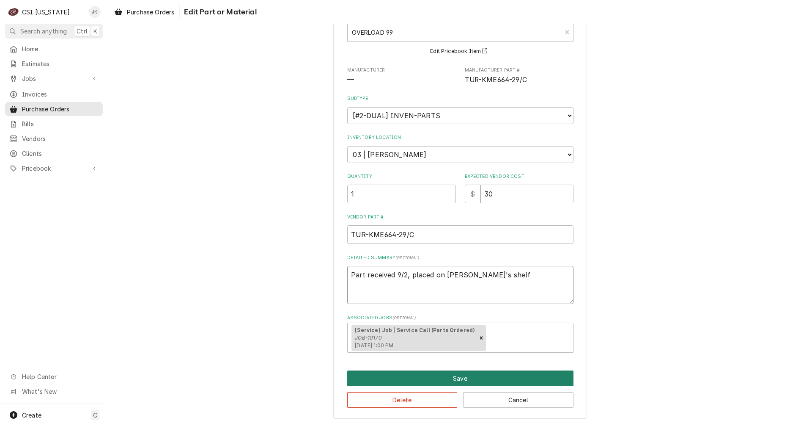
type textarea "Part received 9/2, placed on Matt's shelf"
click at [458, 380] on button "Save" at bounding box center [460, 378] width 226 height 16
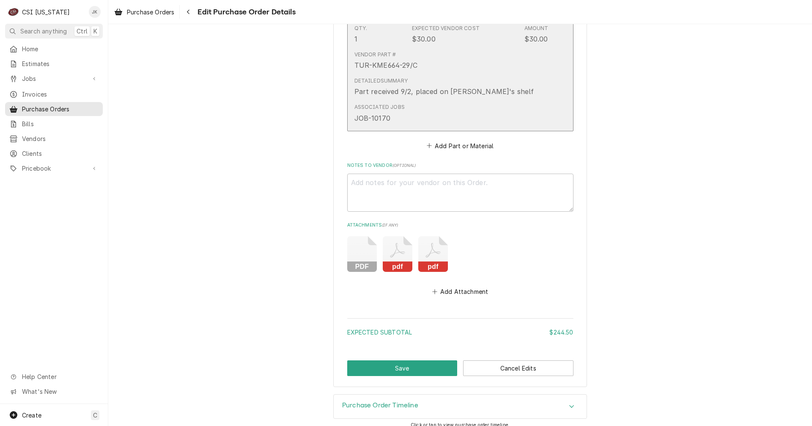
scroll to position [1111, 0]
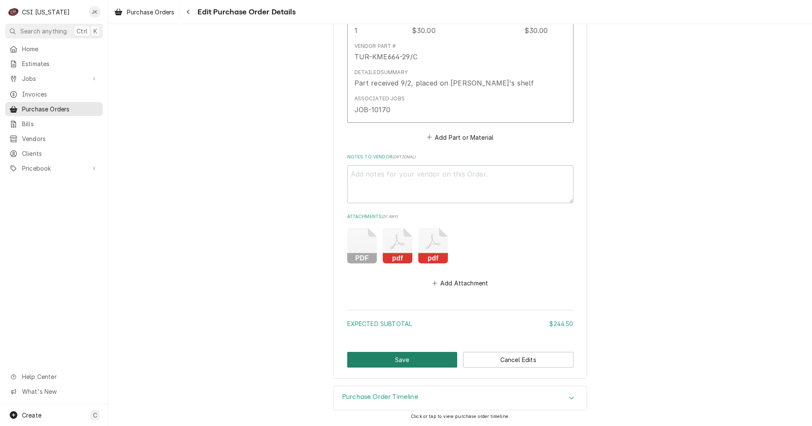
click at [400, 362] on button "Save" at bounding box center [402, 360] width 110 height 16
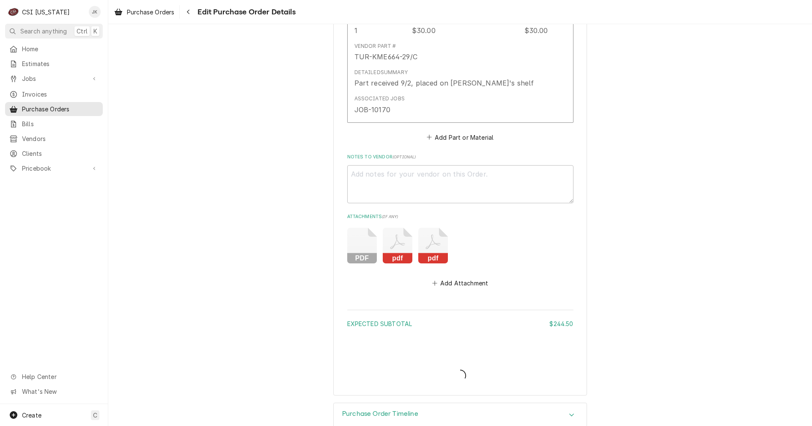
type textarea "x"
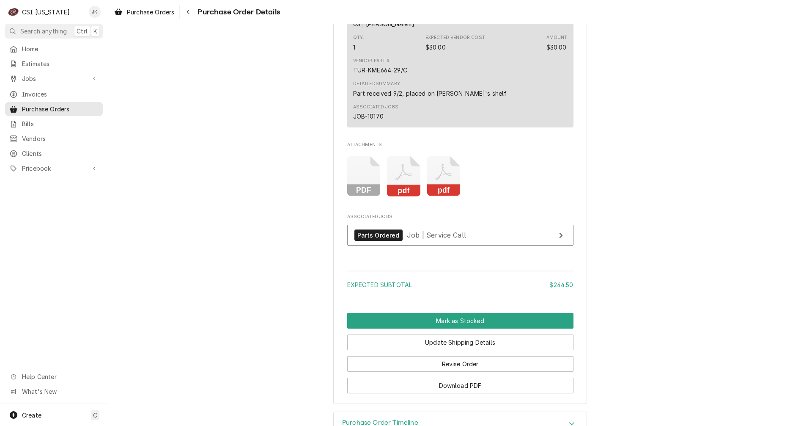
scroll to position [1253, 0]
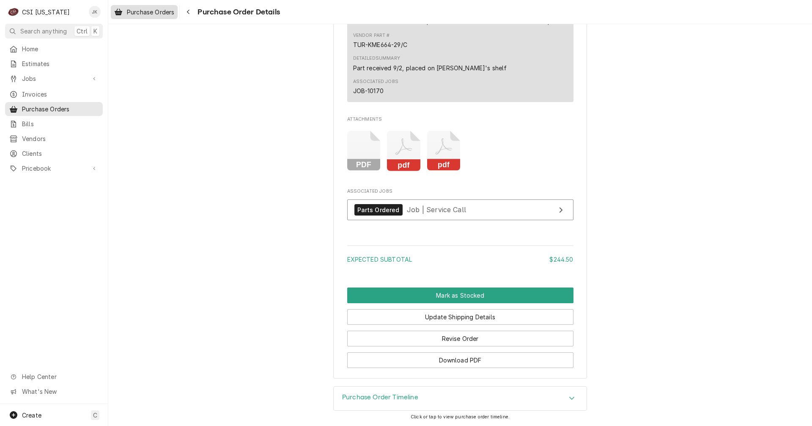
click at [145, 8] on span "Purchase Orders" at bounding box center [150, 12] width 47 height 9
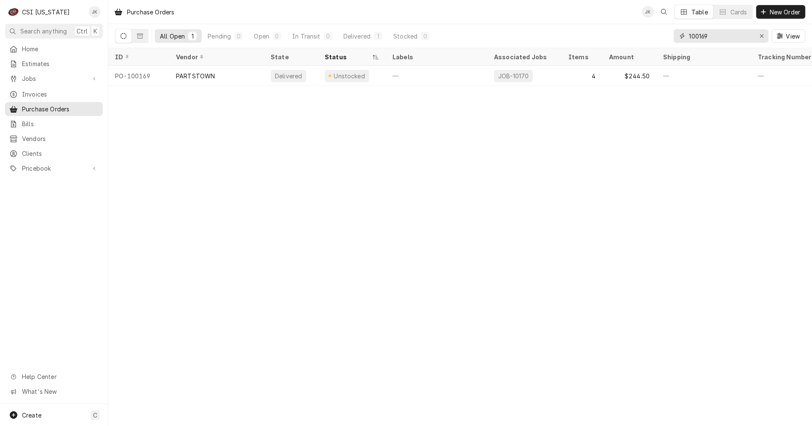
drag, startPoint x: 699, startPoint y: 36, endPoint x: 704, endPoint y: 36, distance: 5.1
click at [704, 36] on input "100169" at bounding box center [720, 36] width 63 height 14
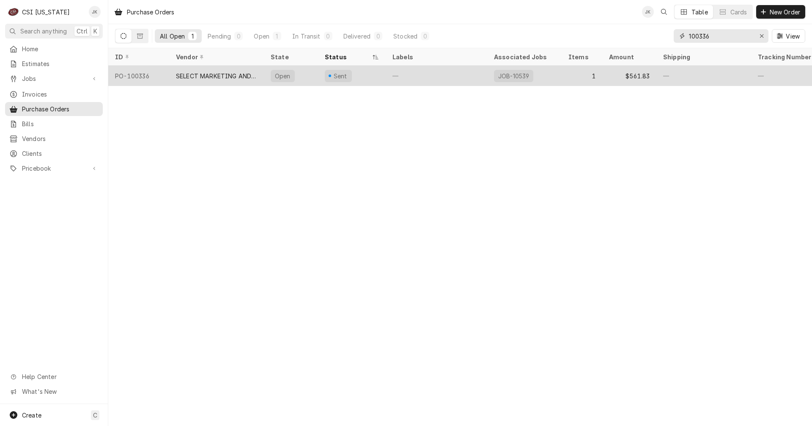
type input "100336"
click at [224, 77] on div "SELECT MARKETING AND DISTRIBUTING" at bounding box center [216, 76] width 81 height 9
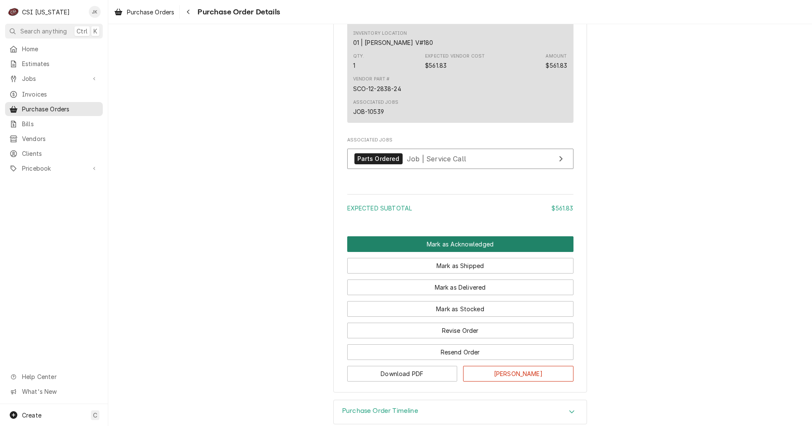
scroll to position [550, 0]
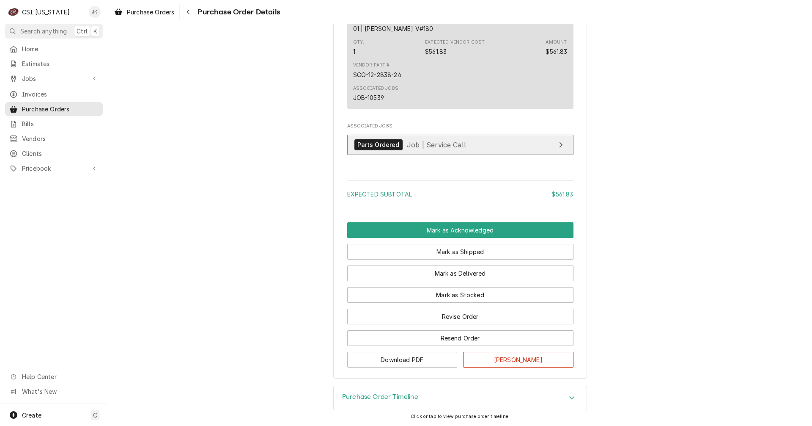
click at [435, 149] on span "Job | Service Call" at bounding box center [436, 144] width 59 height 8
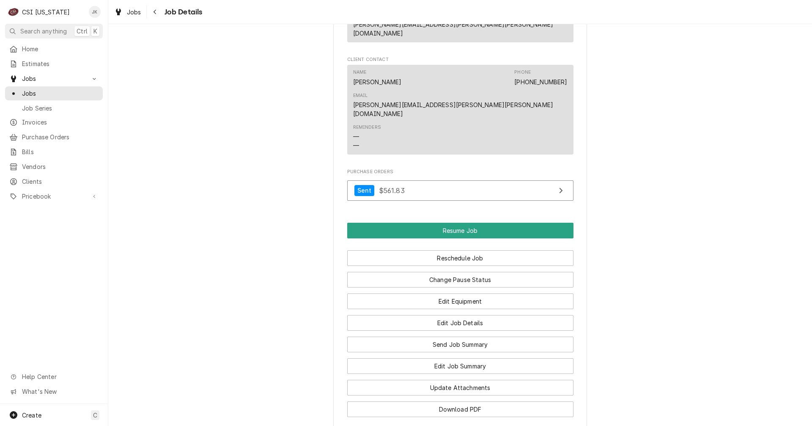
scroll to position [889, 0]
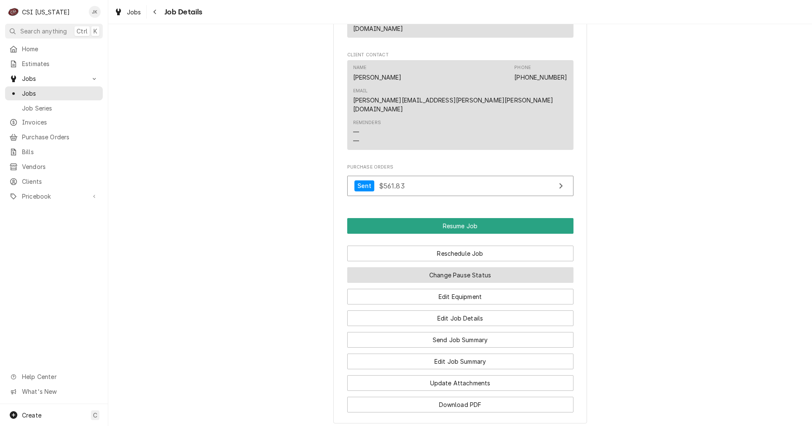
click at [470, 267] on button "Change Pause Status" at bounding box center [460, 275] width 226 height 16
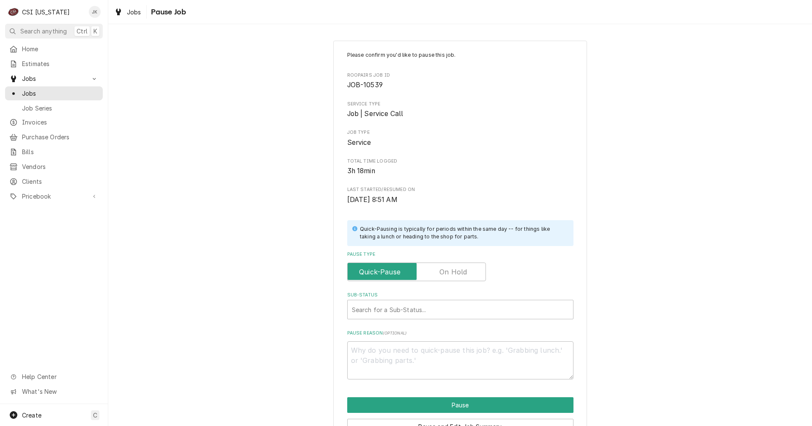
click at [456, 275] on label "Pause Type" at bounding box center [416, 271] width 139 height 19
click at [456, 275] on input "Pause Type" at bounding box center [416, 271] width 131 height 19
checkbox input "true"
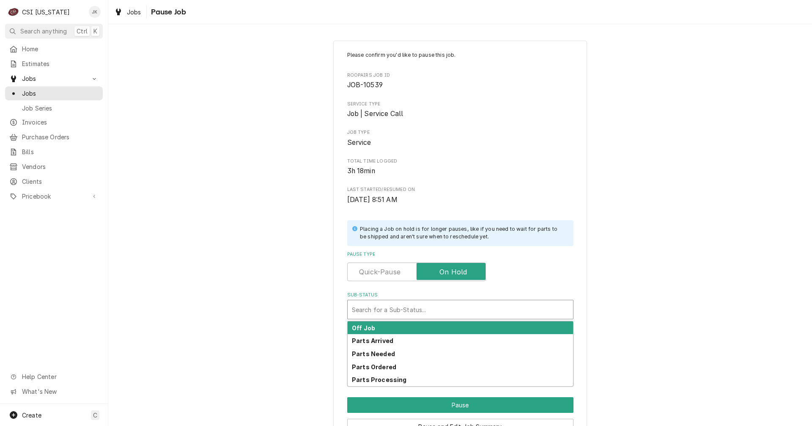
click at [377, 311] on div "Sub-Status" at bounding box center [460, 309] width 217 height 15
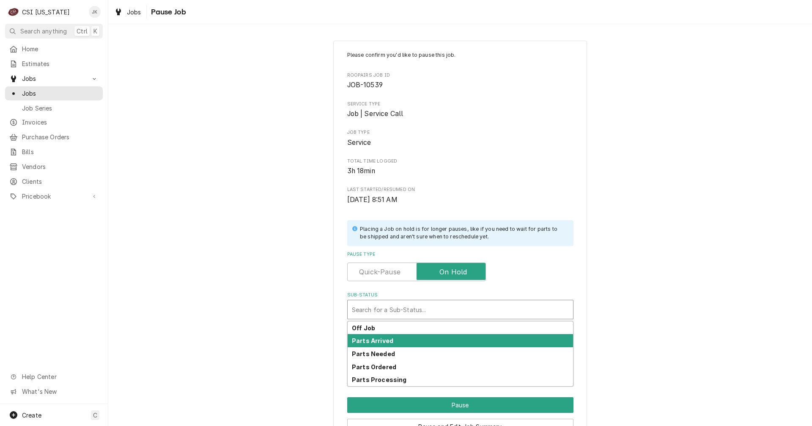
click at [377, 344] on strong "Parts Arrived" at bounding box center [372, 340] width 41 height 7
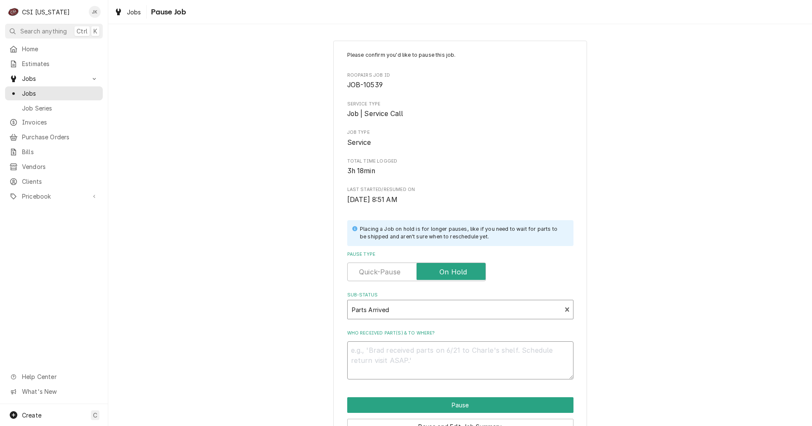
click at [410, 365] on textarea "Who received part(s) & to where?" at bounding box center [460, 360] width 226 height 38
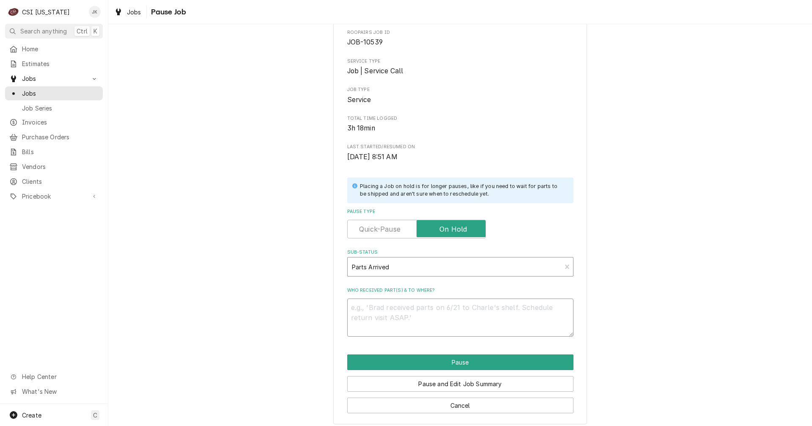
scroll to position [48, 0]
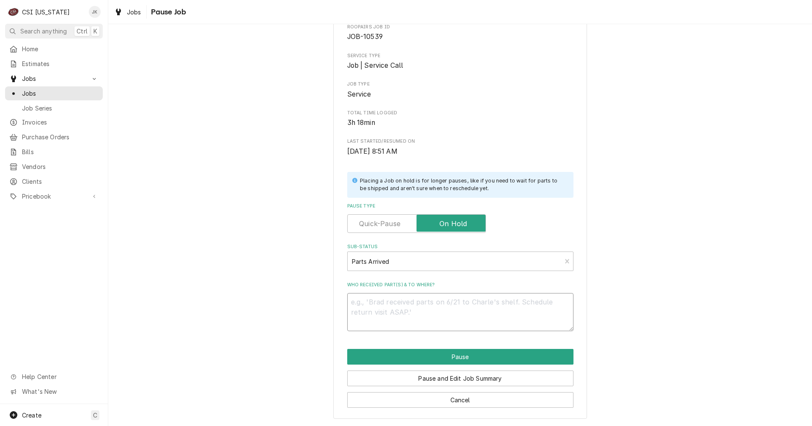
click at [385, 295] on textarea "Who received part(s) & to where?" at bounding box center [460, 312] width 226 height 38
type textarea "x"
type textarea "P"
type textarea "x"
type textarea "Pa"
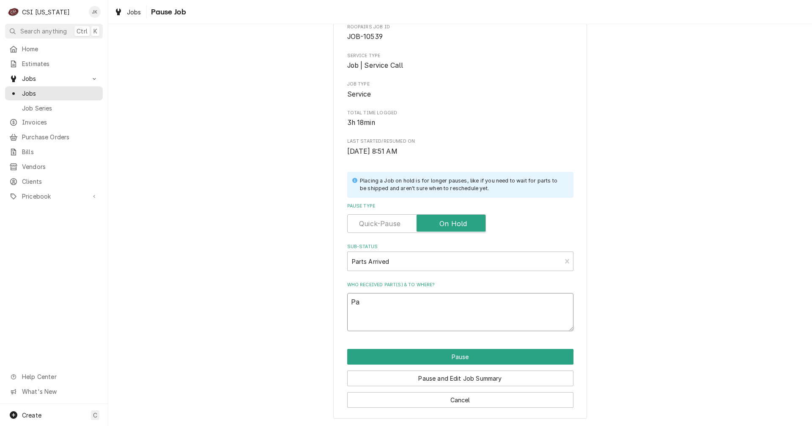
type textarea "x"
type textarea "Par"
type textarea "x"
type textarea "Part"
type textarea "x"
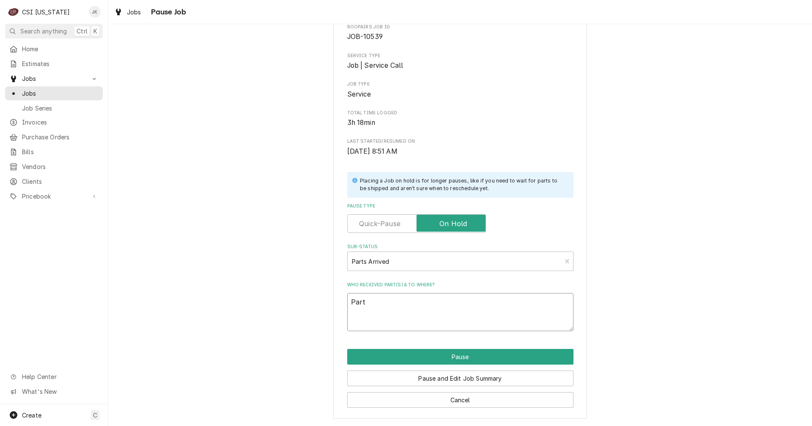
type textarea "Parts"
type textarea "x"
type textarea "Parts"
click at [22, 133] on span "Purchase Orders" at bounding box center [60, 136] width 77 height 9
click at [404, 308] on textarea "Parts" at bounding box center [460, 312] width 226 height 38
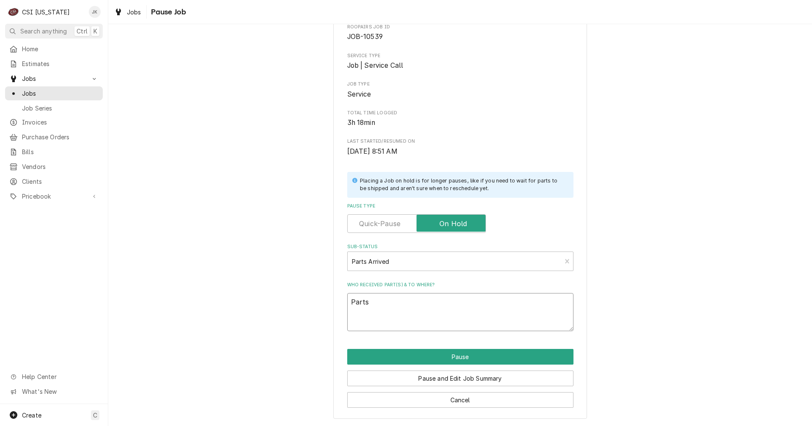
type textarea "x"
type textarea "Parts ar"
type textarea "x"
type textarea "Parts arr"
type textarea "x"
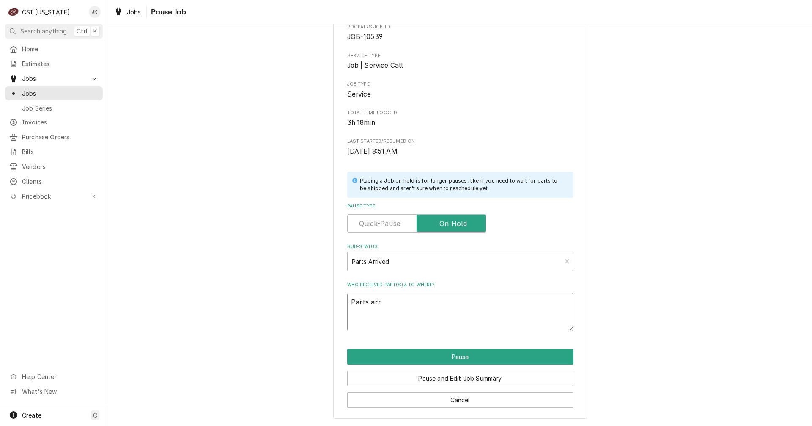
type textarea "Parts arri"
type textarea "x"
type textarea "Parts arrie"
type textarea "x"
type textarea "Parts arried"
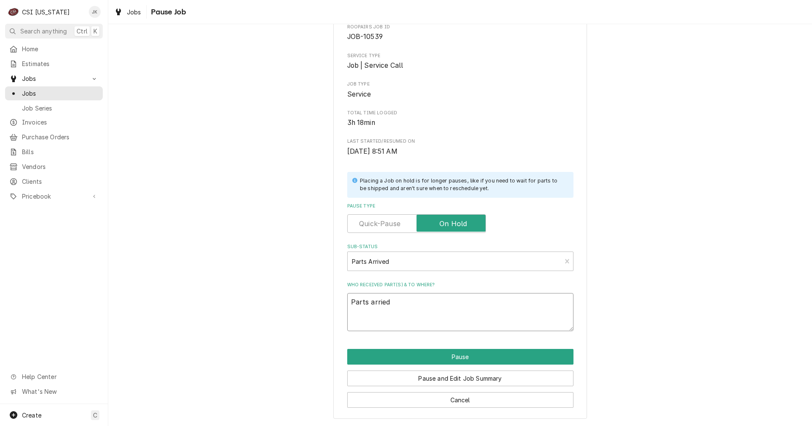
type textarea "x"
type textarea "Parts arried"
type textarea "x"
type textarea "Parts arried 9"
type textarea "x"
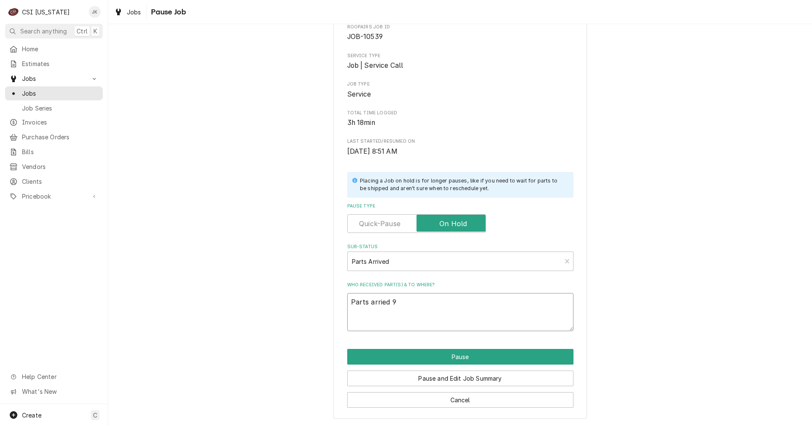
type textarea "Parts arried 9/"
type textarea "x"
type textarea "Parts arried 9/2"
type textarea "x"
type textarea "Parts arried 9/2,"
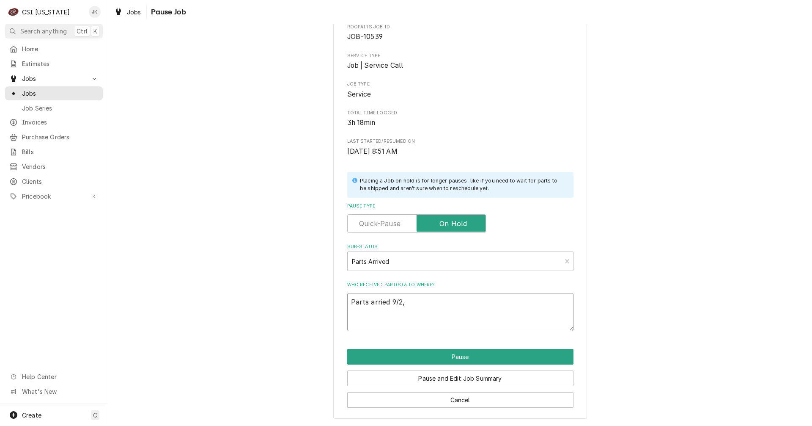
type textarea "x"
type textarea "Parts arried 9/2,"
type textarea "x"
type textarea "Parts arried 9/2, p"
type textarea "x"
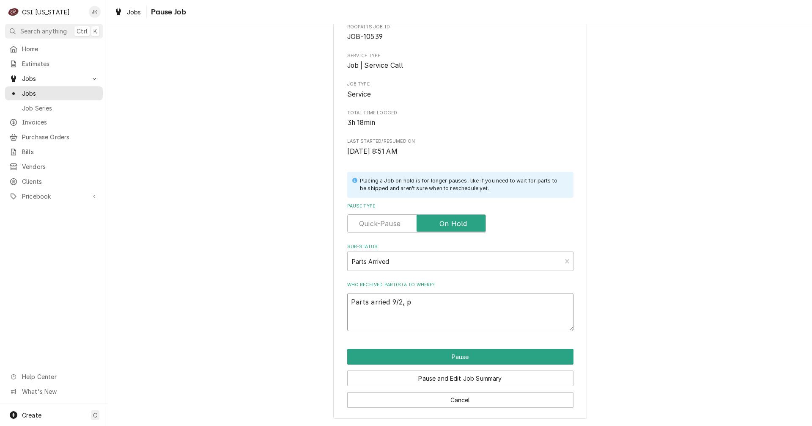
type textarea "Parts arried 9/2, pl"
type textarea "x"
type textarea "Parts arried 9/2, pla"
type textarea "x"
type textarea "Parts arried 9/2, plac"
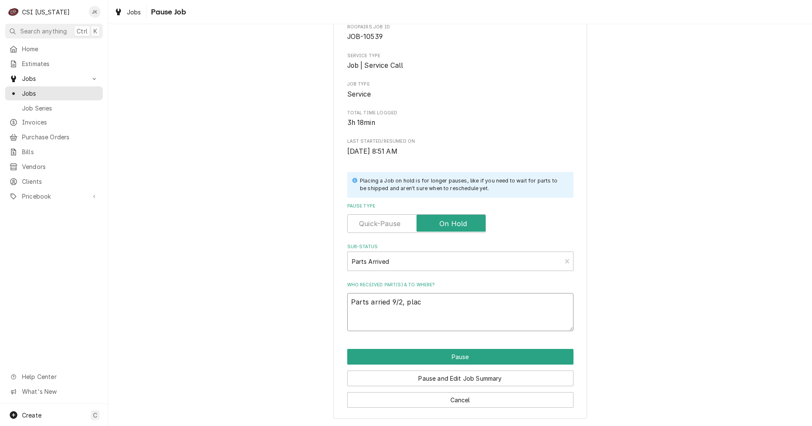
type textarea "x"
type textarea "Parts arried 9/2, place"
type textarea "x"
type textarea "Parts arried 9/2, placed"
type textarea "x"
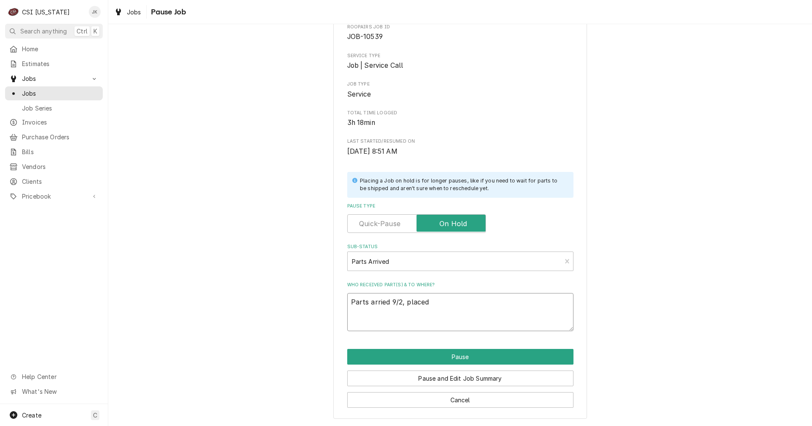
type textarea "Parts arried 9/2, placed"
type textarea "x"
type textarea "Parts arried 9/2, placed o"
type textarea "x"
type textarea "Parts arried 9/2, placed on"
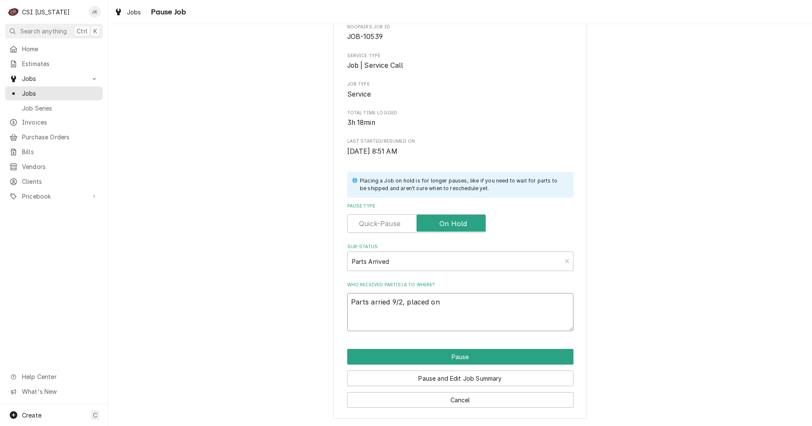
type textarea "x"
type textarea "Parts arried 9/2, placed on"
type textarea "x"
type textarea "Parts arried 9/2, placed on J"
type textarea "x"
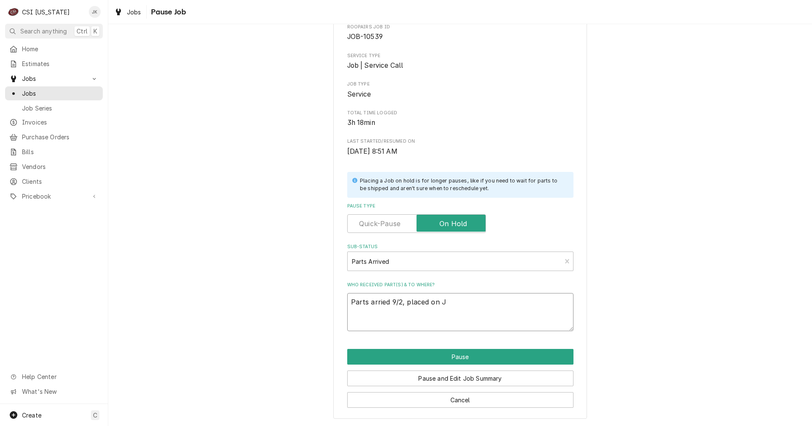
type textarea "Parts arried 9/2, placed on Je"
type textarea "x"
type textarea "Parts arried 9/2, placed on Jed"
type textarea "x"
type textarea "Parts arried 9/2, placed on Je"
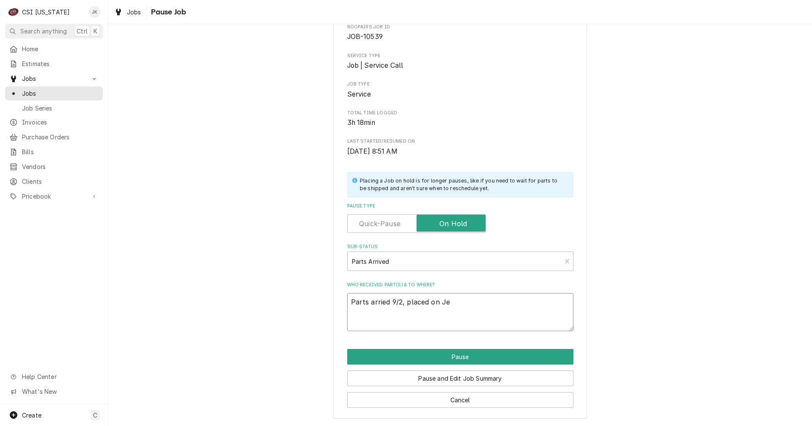
type textarea "x"
type textarea "Parts arried 9/2, placed on Jef"
type textarea "x"
type textarea "Parts arried 9/2, placed on Jeff"
type textarea "x"
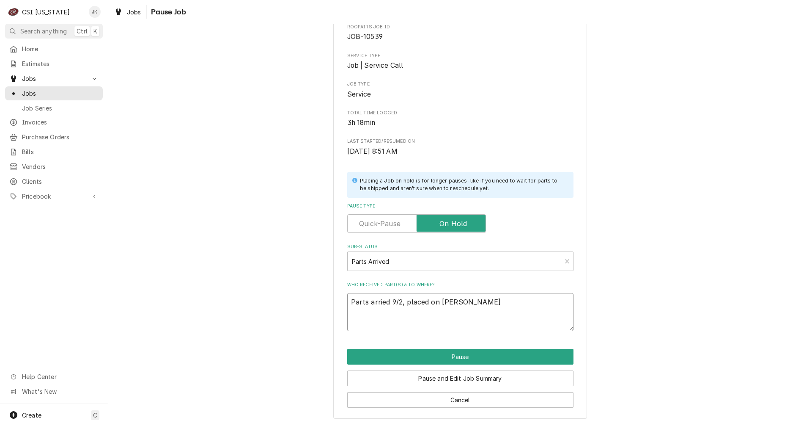
type textarea "Parts arried 9/2, placed on Jeff'"
type textarea "x"
type textarea "Parts arried 9/2, placed on Jeff's"
type textarea "x"
type textarea "Parts arried 9/2, placed on Jeff's"
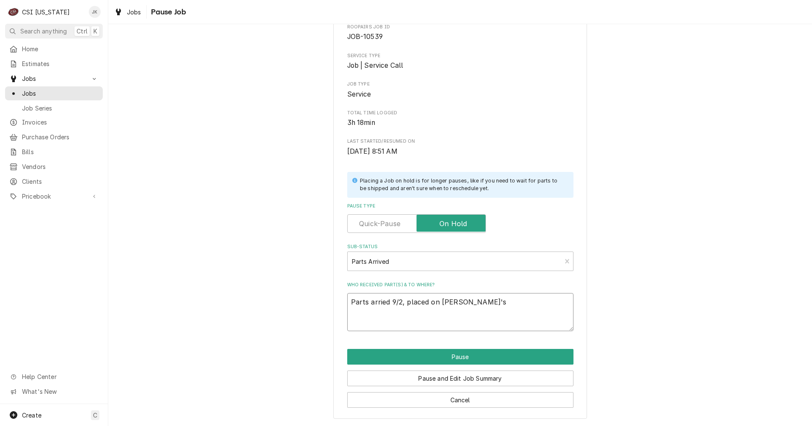
type textarea "x"
type textarea "Parts arried 9/2, placed on Jeff's s"
type textarea "x"
type textarea "Parts arried 9/2, placed on Jeff's sh"
type textarea "x"
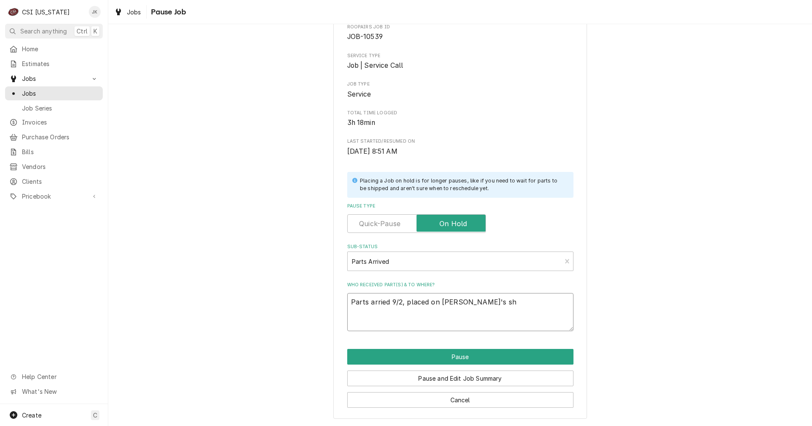
type textarea "Parts arried 9/2, placed on Jeff's she"
type textarea "x"
type textarea "Parts arried 9/2, placed on Jeff's shel"
type textarea "x"
type textarea "Parts arried 9/2, placed on Jeff's shelf"
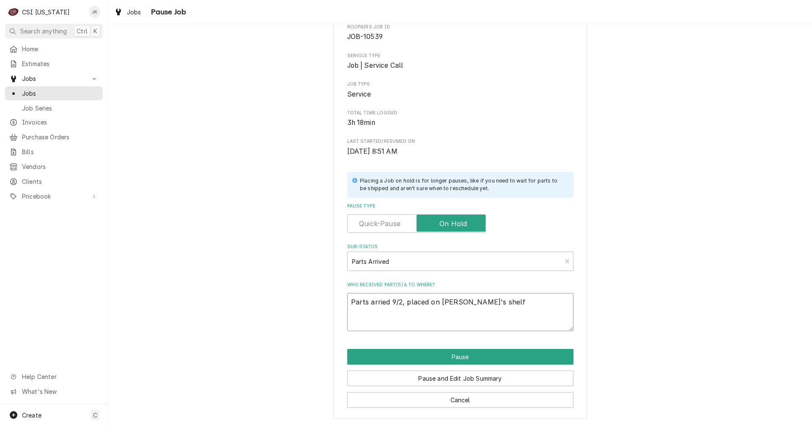
type textarea "x"
drag, startPoint x: 487, startPoint y: 300, endPoint x: 323, endPoint y: 294, distance: 163.5
click at [323, 294] on div "Please confirm you'd like to pause this job. Roopairs Job ID JOB-10539 Service …" at bounding box center [460, 205] width 704 height 441
type textarea "Parts arrived 9/2, placed on Jeff's shelf"
click at [451, 378] on button "Pause and Edit Job Summary" at bounding box center [460, 378] width 226 height 16
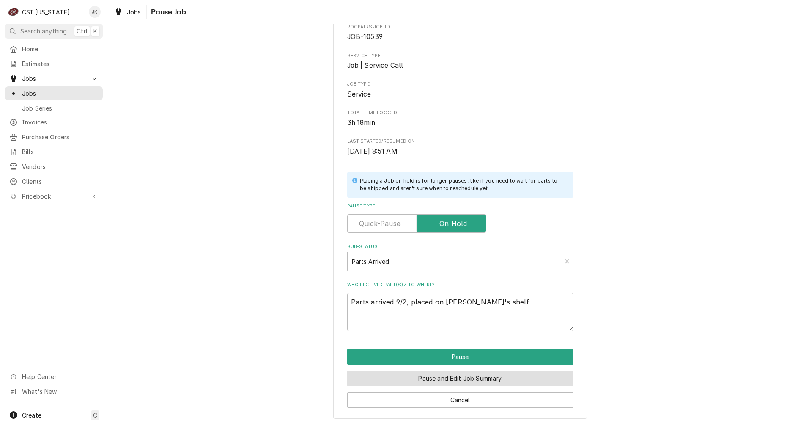
type textarea "x"
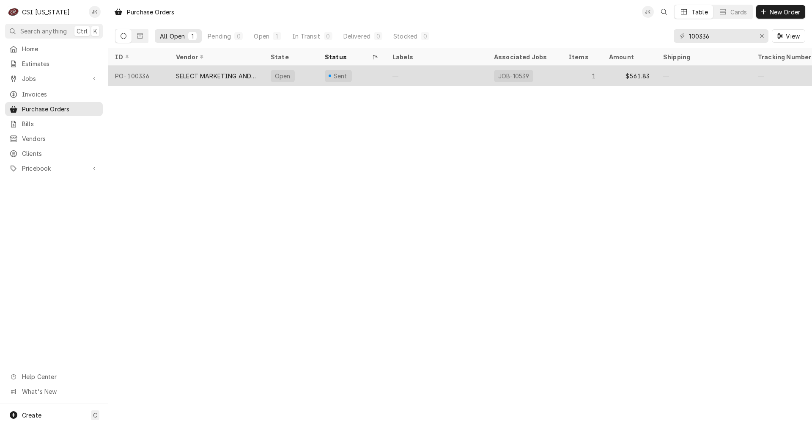
click at [221, 73] on div "SELECT MARKETING AND DISTRIBUTING" at bounding box center [216, 76] width 81 height 9
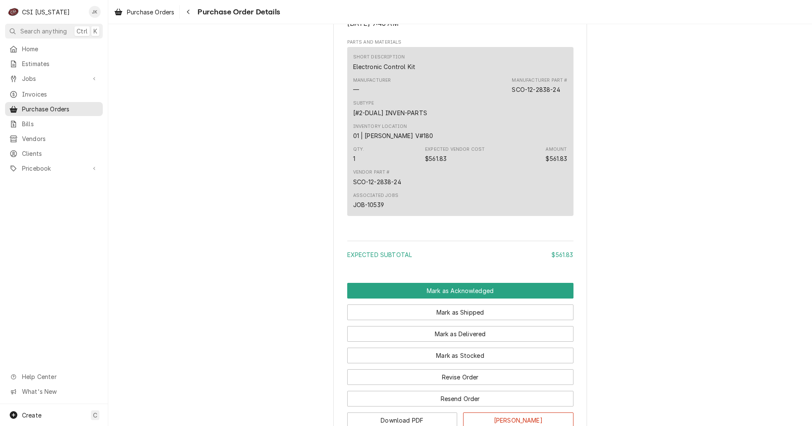
scroll to position [529, 0]
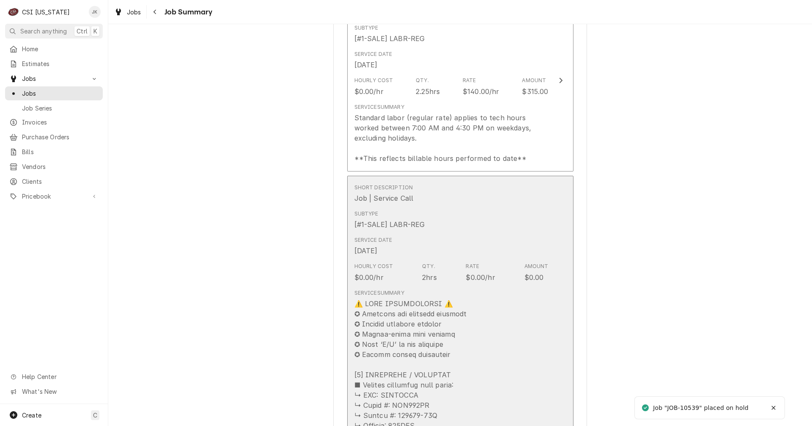
scroll to position [254, 0]
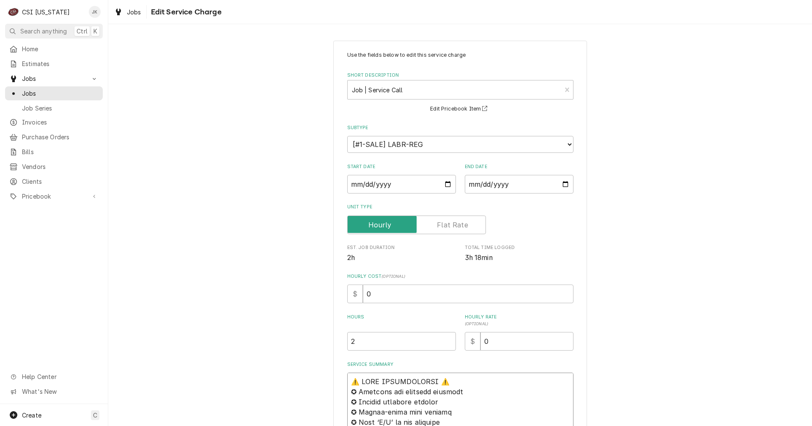
paste textarea "Parts arrived 9/2, placed on [PERSON_NAME]'s shelf"
type textarea "x"
type textarea "Lorem ipsumdo 0/1, sitame co Adip'e seddo⚠️ EIUS TEMPORINCIDI ⚠️ ✪ Utlabore etd…"
type textarea "x"
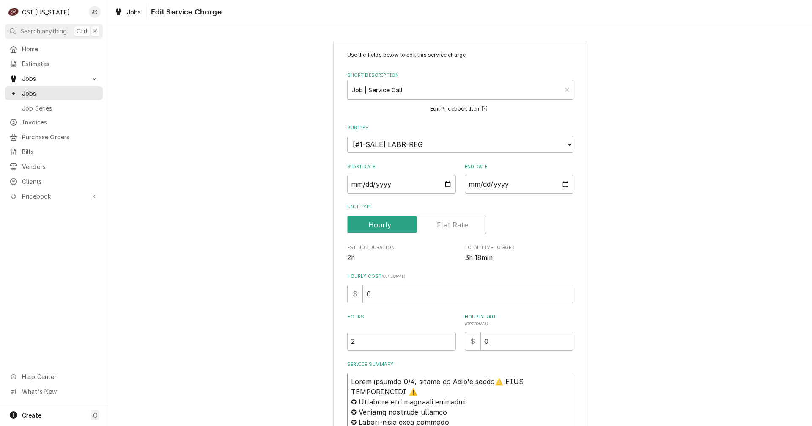
type textarea "Lorem ipsumdo 3/8, sitame co Adip'e seddo ⚠️ EIUS TEMPORINCIDI ⚠️ ✪ Utlabore et…"
type textarea "x"
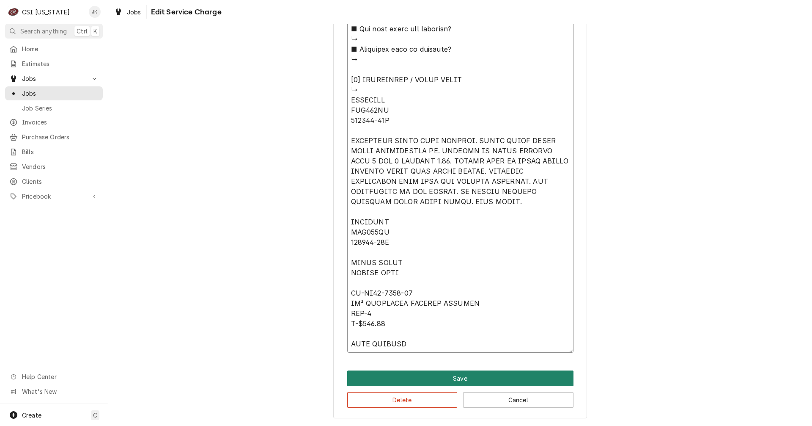
type textarea "Lorem ipsumdo 6/7, sitame co Adip'e seddo ⚠️ EIUS TEMPORINCIDI ⚠️ ✪ Utlabore et…"
click at [437, 375] on button "Save" at bounding box center [460, 378] width 226 height 16
type textarea "x"
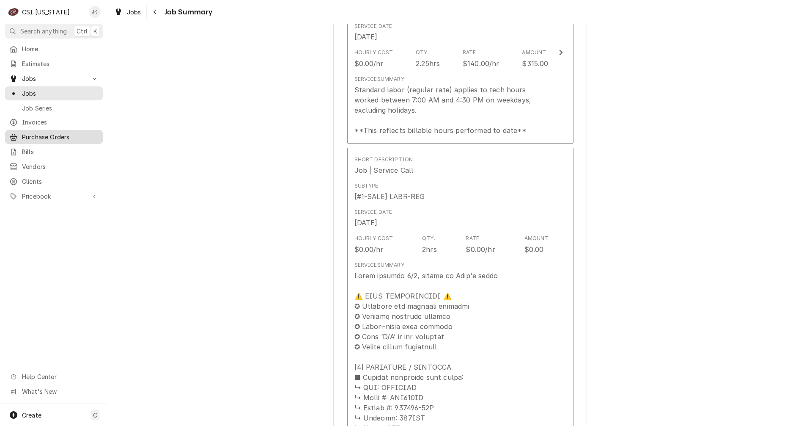
click at [30, 132] on span "Purchase Orders" at bounding box center [60, 136] width 77 height 9
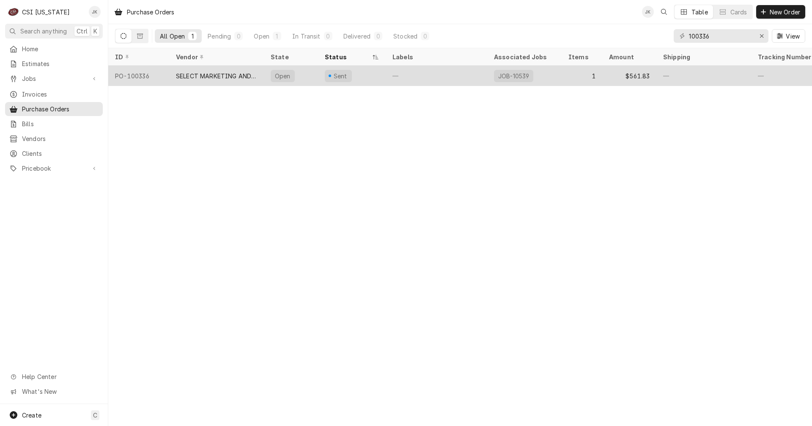
click at [422, 72] on div "—" at bounding box center [437, 76] width 102 height 20
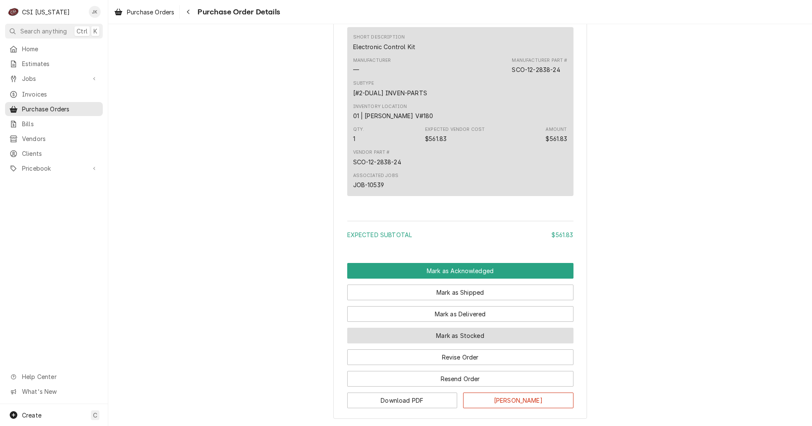
scroll to position [465, 0]
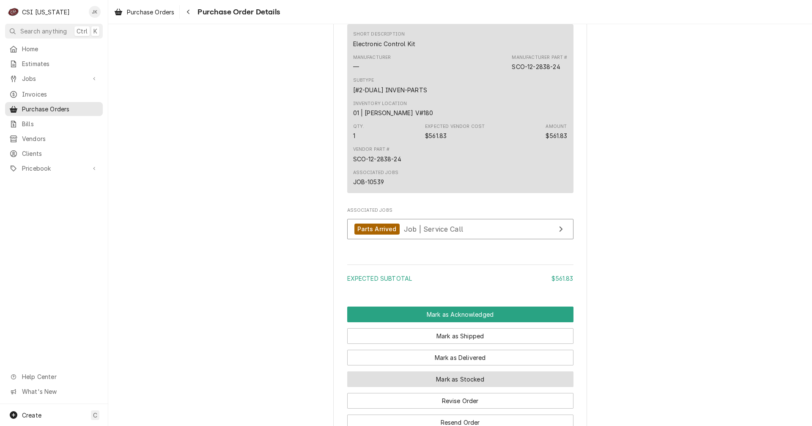
click at [435, 387] on button "Mark as Stocked" at bounding box center [460, 379] width 226 height 16
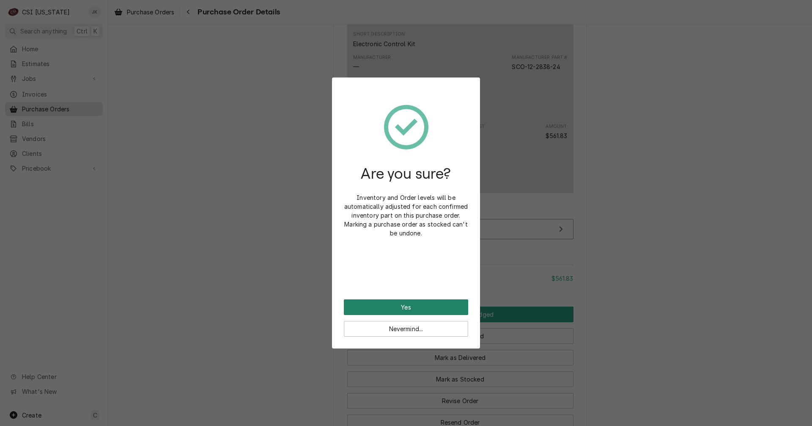
click at [402, 303] on button "Yes" at bounding box center [406, 307] width 124 height 16
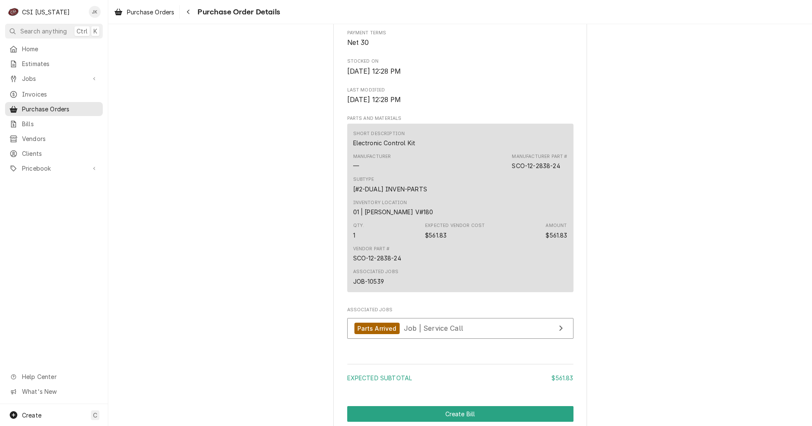
scroll to position [508, 0]
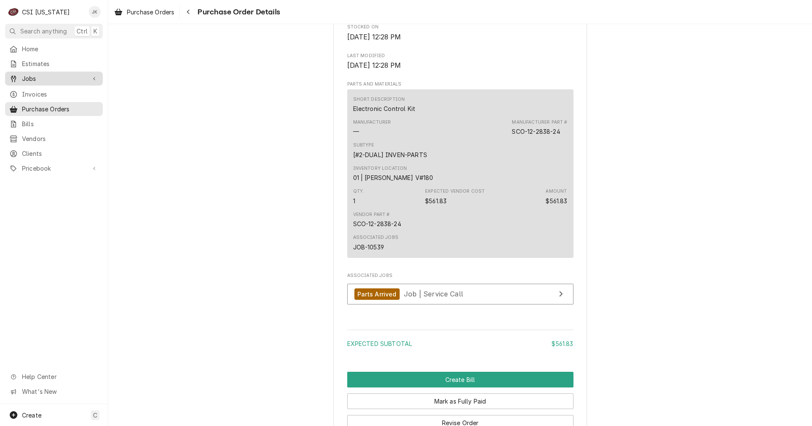
click at [31, 74] on span "Jobs" at bounding box center [54, 78] width 64 height 9
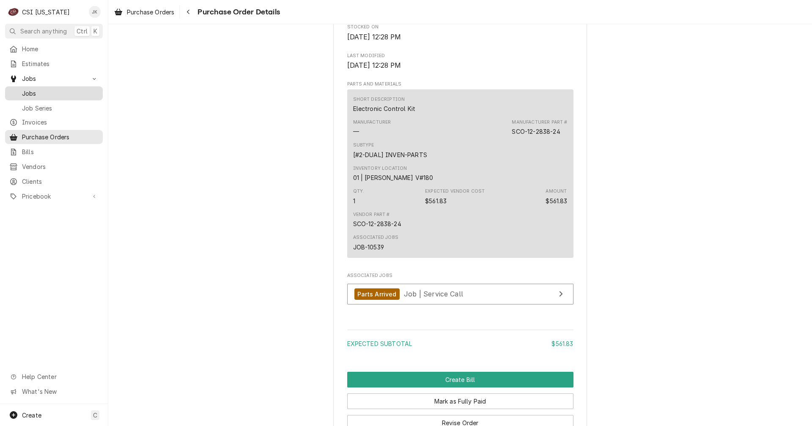
click at [32, 89] on span "Jobs" at bounding box center [60, 93] width 77 height 9
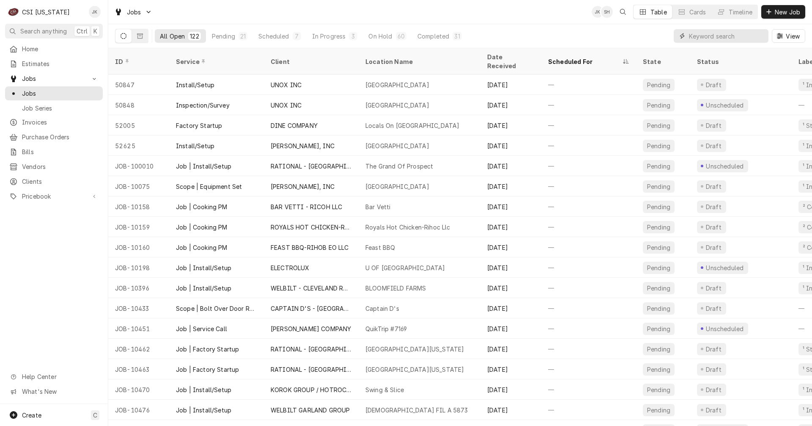
click at [710, 36] on input "Dynamic Content Wrapper" at bounding box center [726, 36] width 75 height 14
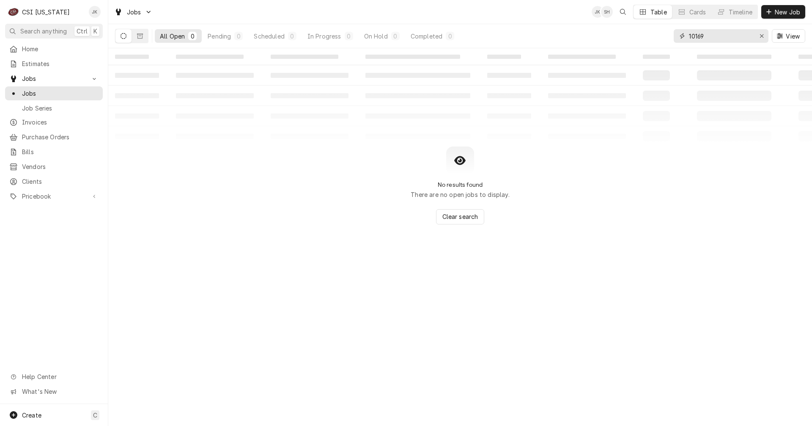
click at [696, 37] on input "10169" at bounding box center [720, 36] width 63 height 14
click at [713, 34] on input "10069" at bounding box center [720, 36] width 63 height 14
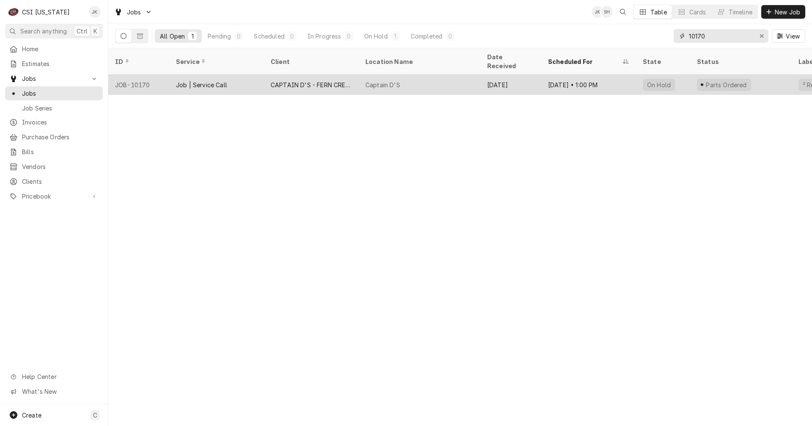
type input "10170"
click at [310, 80] on div "CAPTAIN D'S - FERN CREEK" at bounding box center [311, 84] width 81 height 9
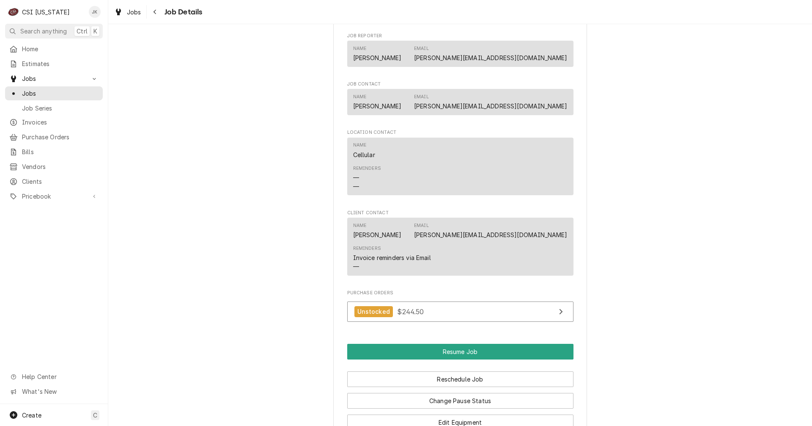
scroll to position [677, 0]
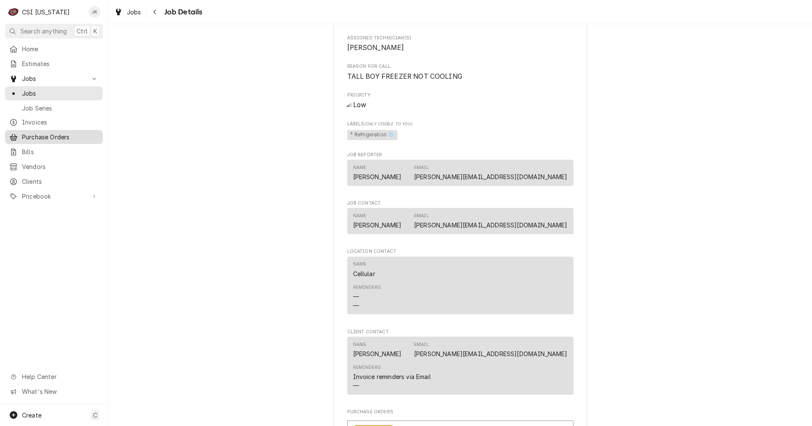
click at [42, 132] on span "Purchase Orders" at bounding box center [60, 136] width 77 height 9
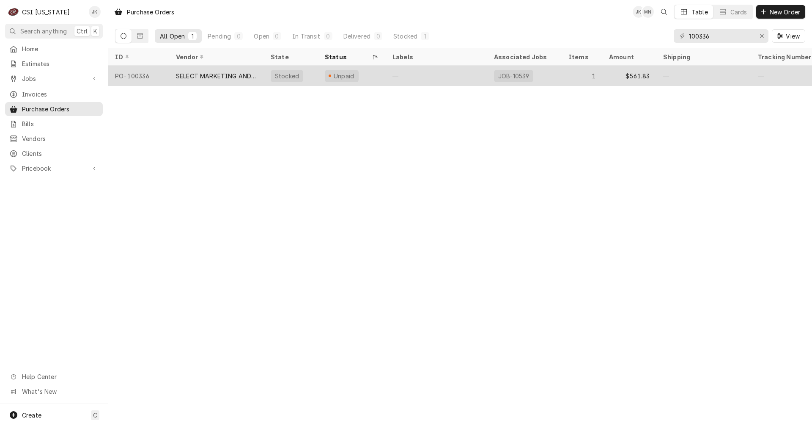
click at [454, 70] on div "—" at bounding box center [437, 76] width 102 height 20
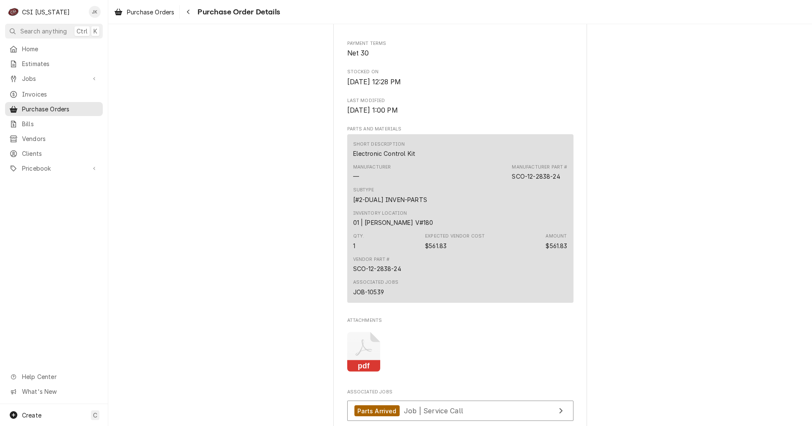
scroll to position [465, 0]
